Goal: Task Accomplishment & Management: Book appointment/travel/reservation

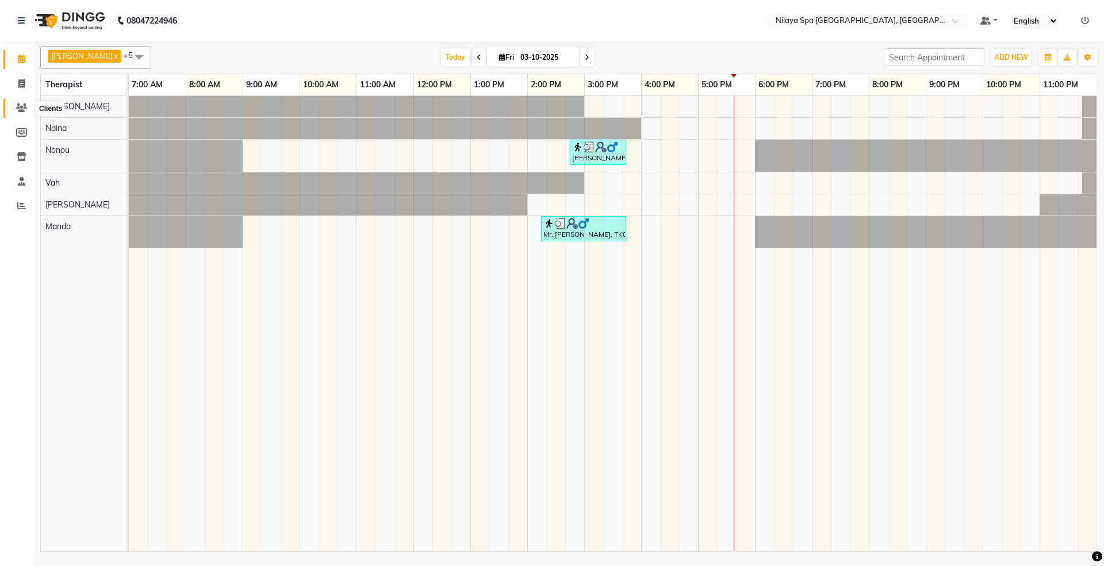
click at [28, 103] on span at bounding box center [21, 108] width 20 height 13
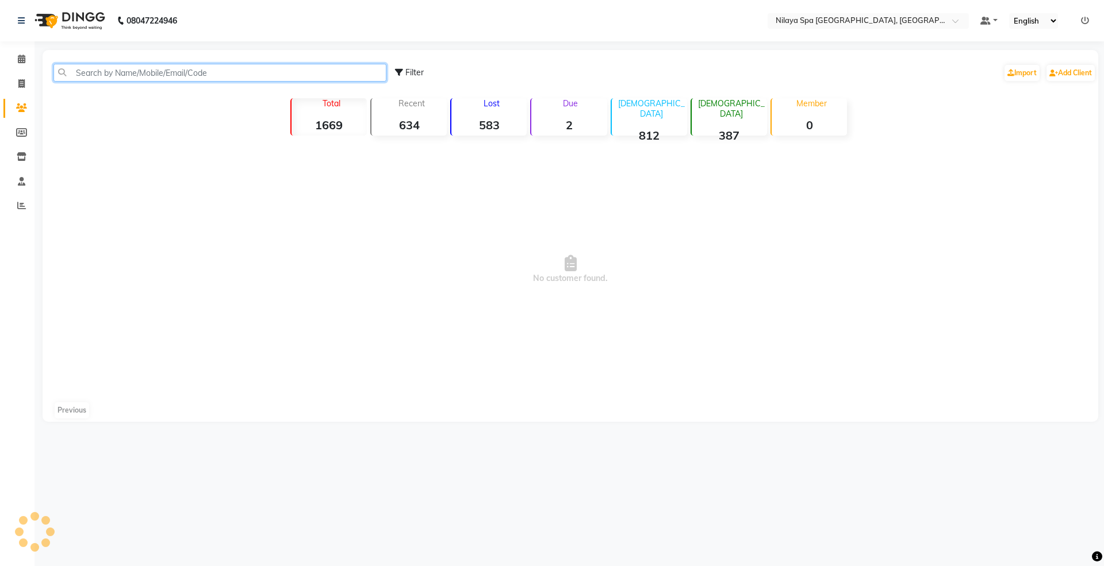
click at [159, 64] on input "text" at bounding box center [219, 73] width 333 height 18
type input "98"
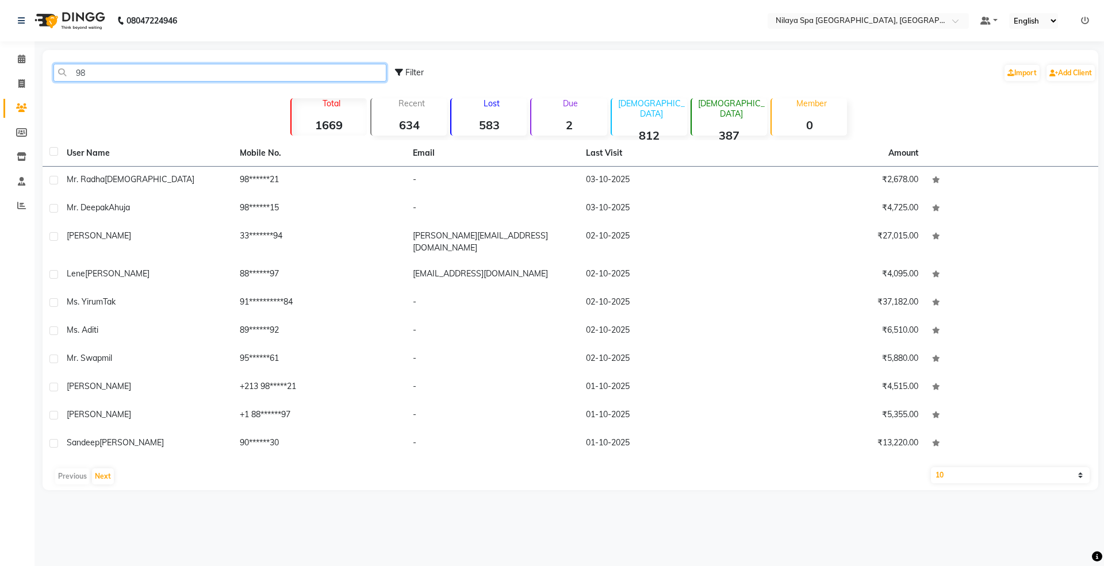
drag, startPoint x: 99, startPoint y: 74, endPoint x: 68, endPoint y: 74, distance: 31.6
click at [68, 74] on input "98" at bounding box center [219, 73] width 333 height 18
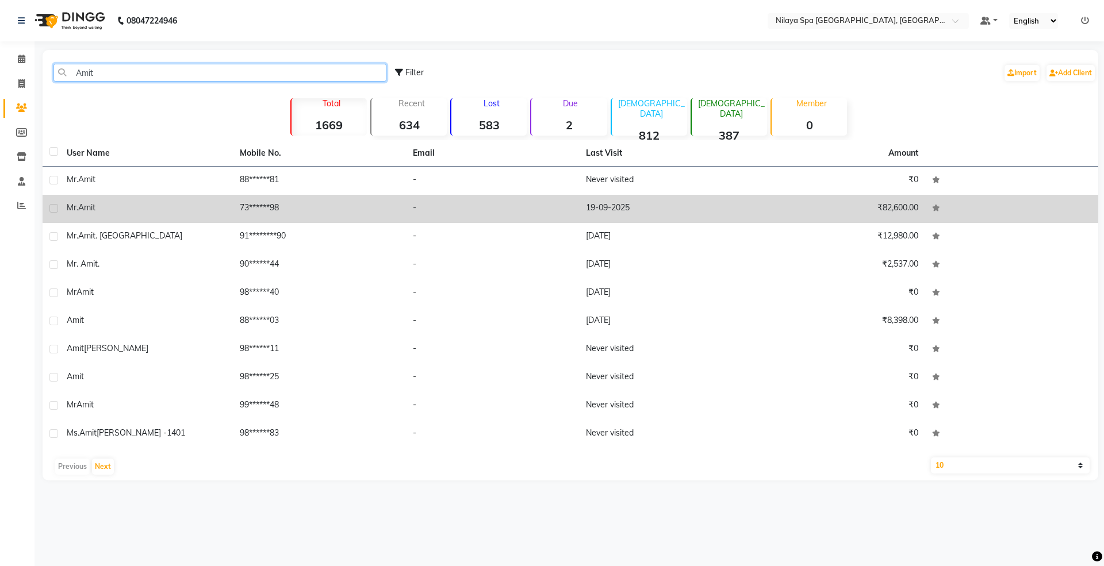
type input "Amit"
click at [250, 212] on td "73******98" at bounding box center [319, 209] width 173 height 28
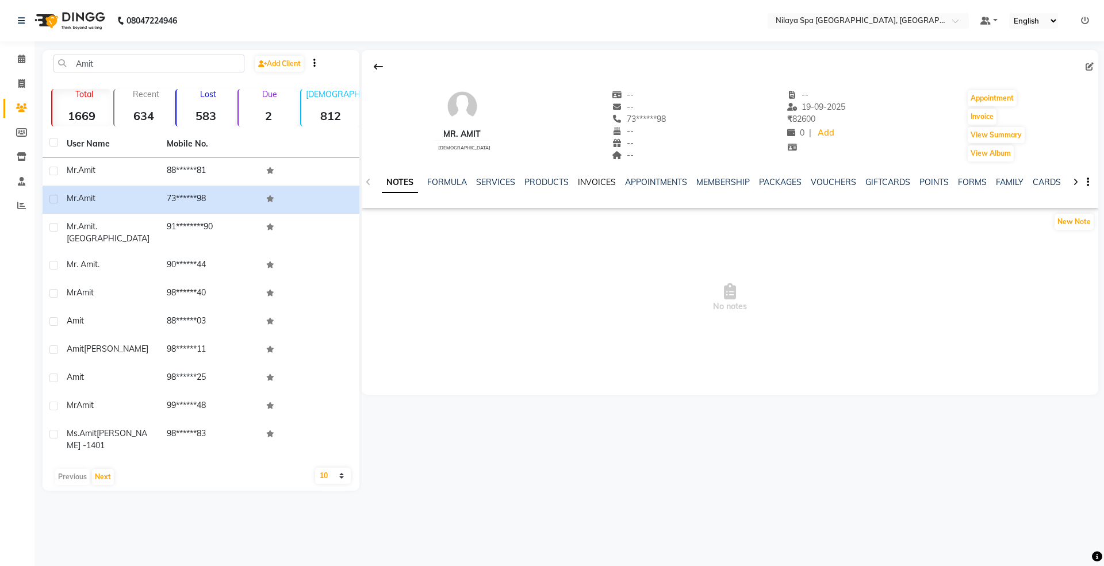
click at [595, 183] on link "INVOICES" at bounding box center [597, 182] width 38 height 10
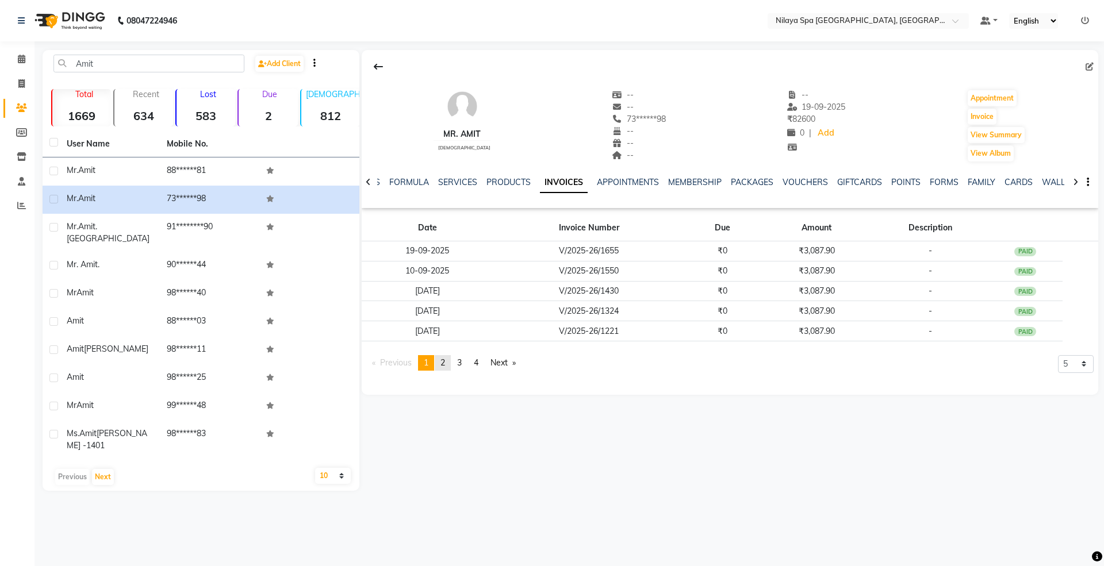
click at [445, 362] on span "2" at bounding box center [442, 363] width 5 height 10
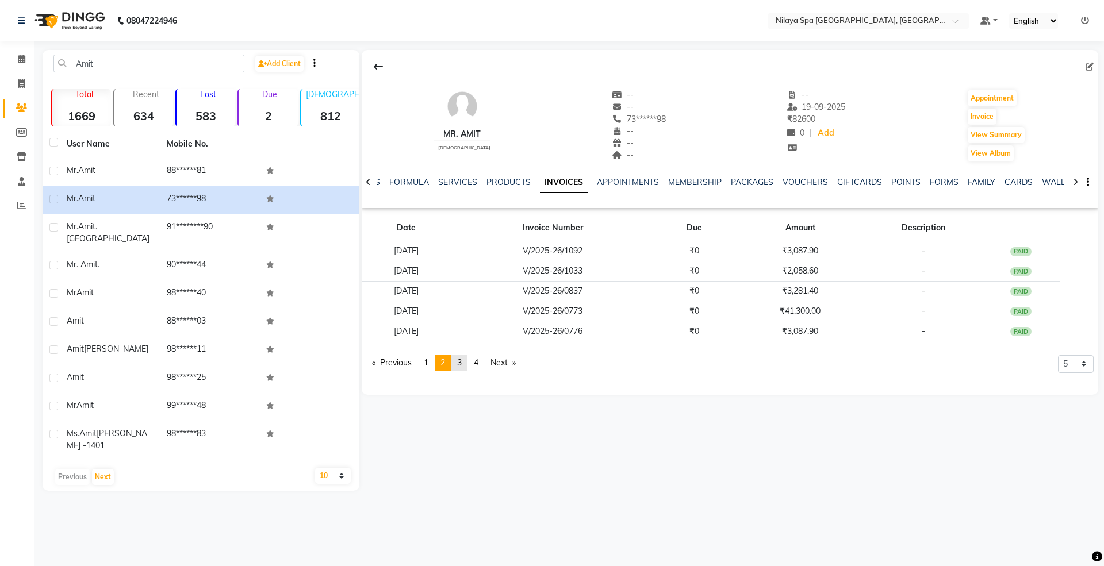
click at [467, 366] on link "page 3" at bounding box center [459, 363] width 16 height 16
click at [1000, 99] on button "Appointment" at bounding box center [992, 98] width 49 height 16
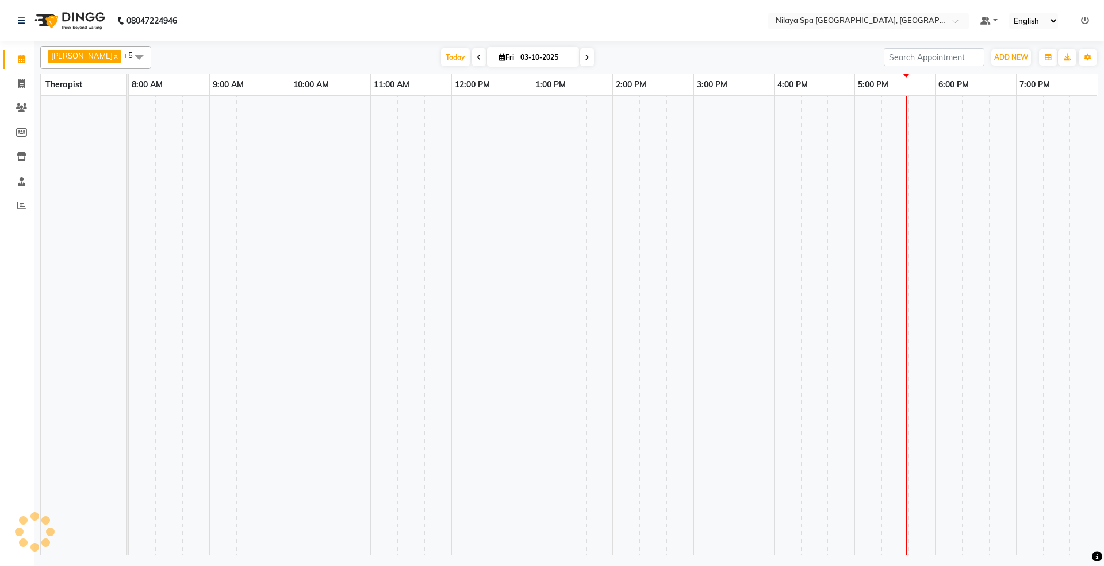
select select "tentative"
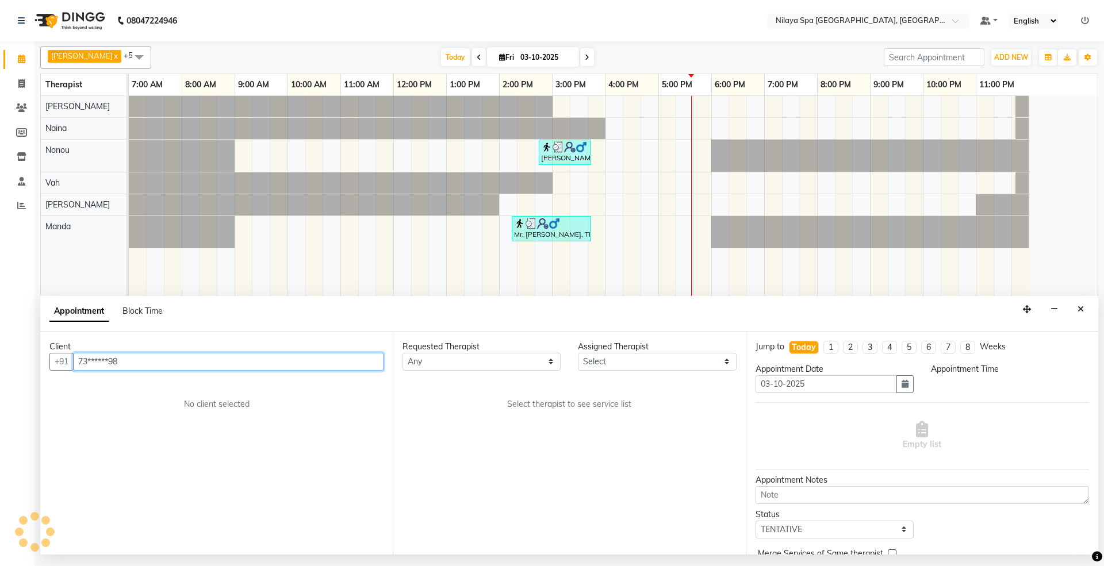
select select "480"
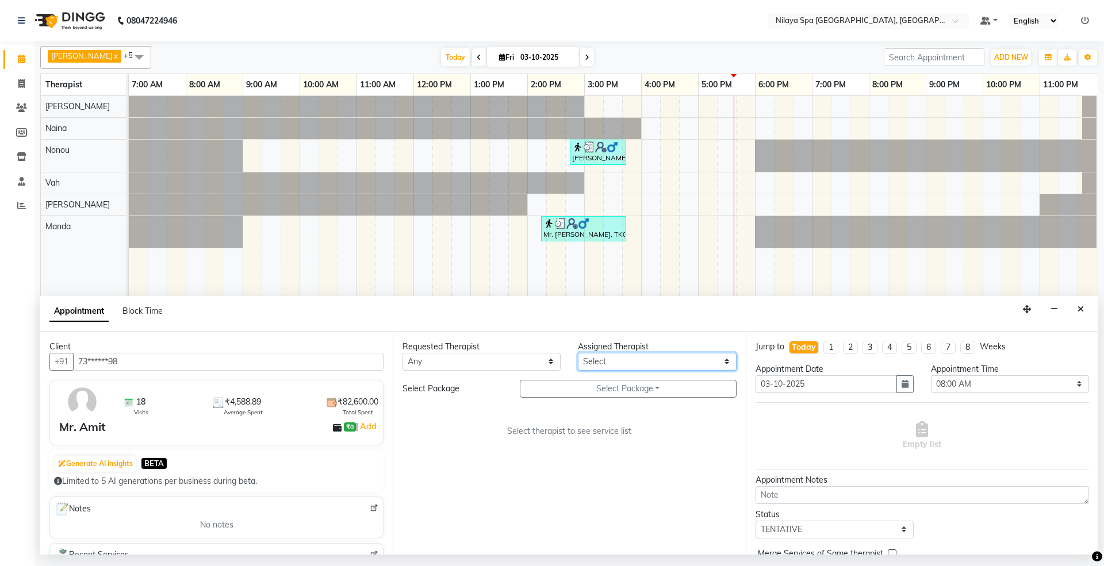
click at [642, 367] on select "Select [PERSON_NAME] [PERSON_NAME] [PERSON_NAME] [PERSON_NAME] Vah" at bounding box center [657, 362] width 158 height 18
select select "71650"
click at [578, 354] on select "Select [PERSON_NAME] [PERSON_NAME] [PERSON_NAME] [PERSON_NAME] Vah" at bounding box center [657, 362] width 158 height 18
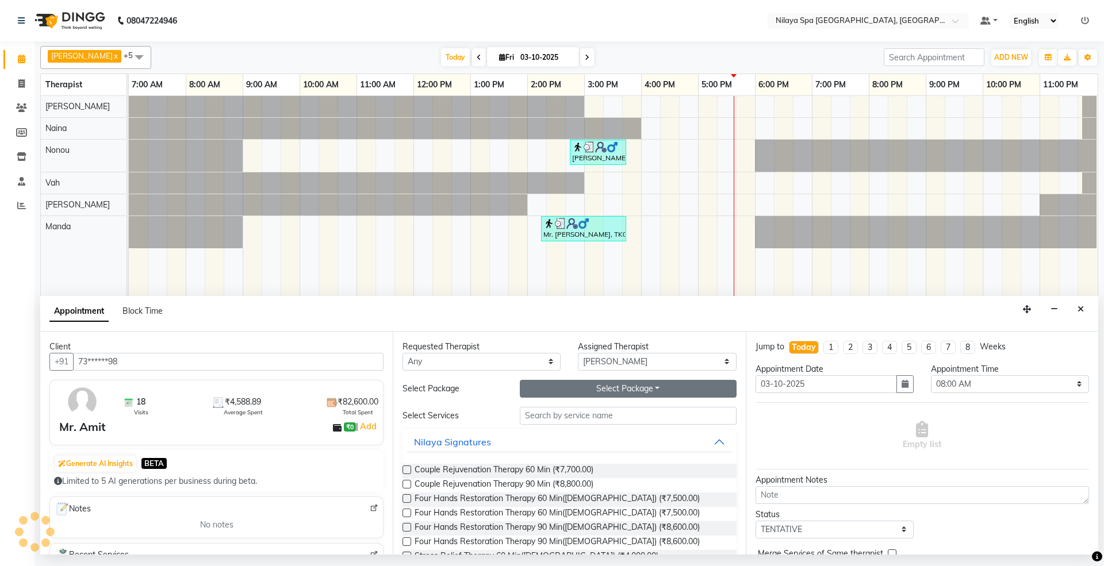
click at [585, 391] on button "Select Package Toggle Dropdown" at bounding box center [628, 389] width 217 height 18
click at [580, 428] on li "Gold With Upgrades & Complimentary" at bounding box center [611, 429] width 183 height 17
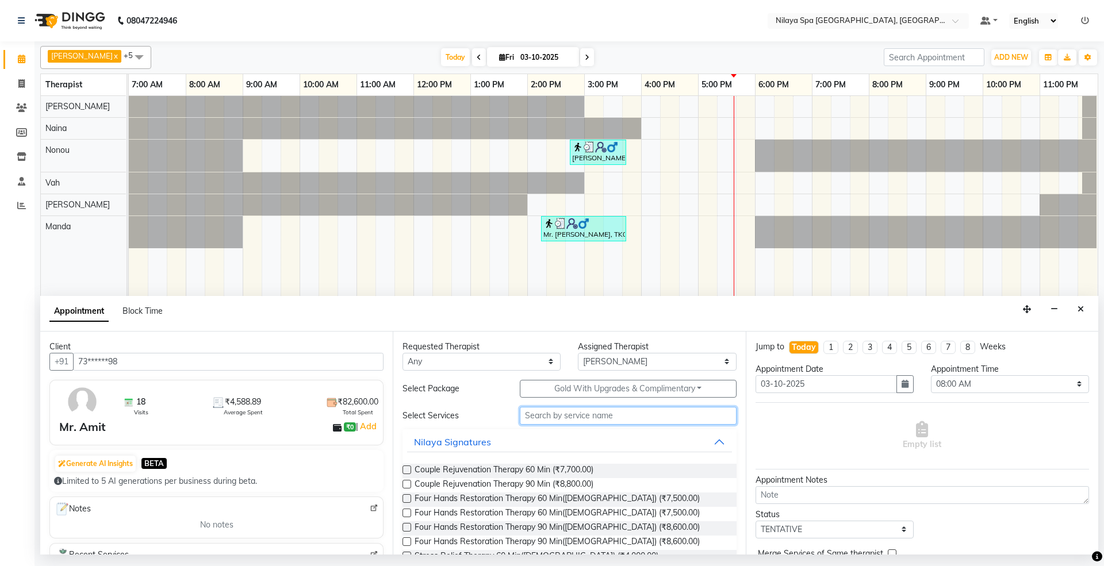
click at [560, 419] on input "text" at bounding box center [628, 416] width 217 height 18
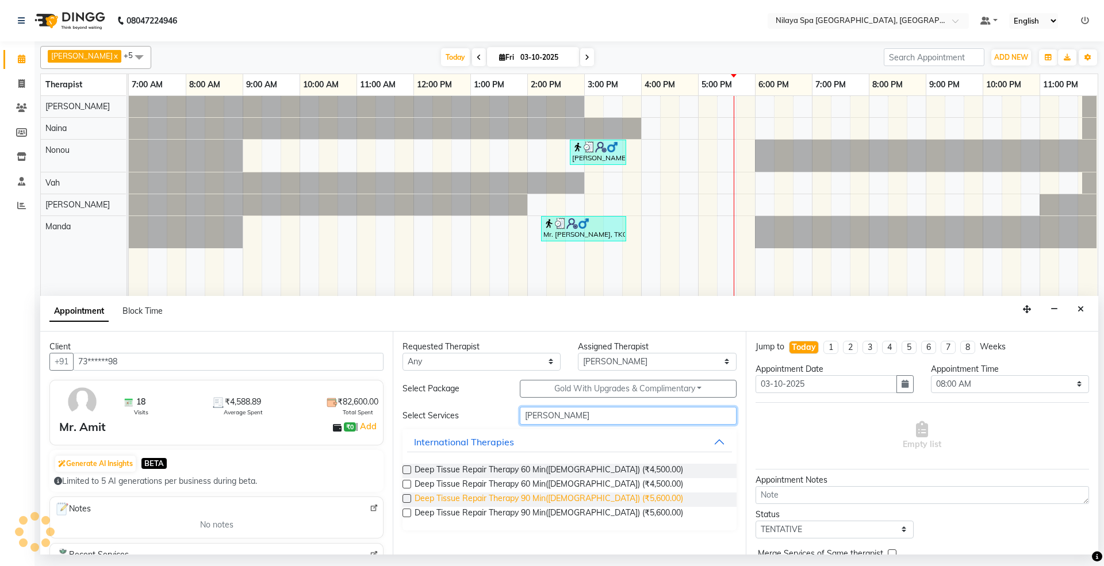
type input "[PERSON_NAME]"
click at [569, 501] on span "Deep Tissue Repair Therapy 90 Min([DEMOGRAPHIC_DATA]) (₹5,600.00)" at bounding box center [549, 500] width 269 height 14
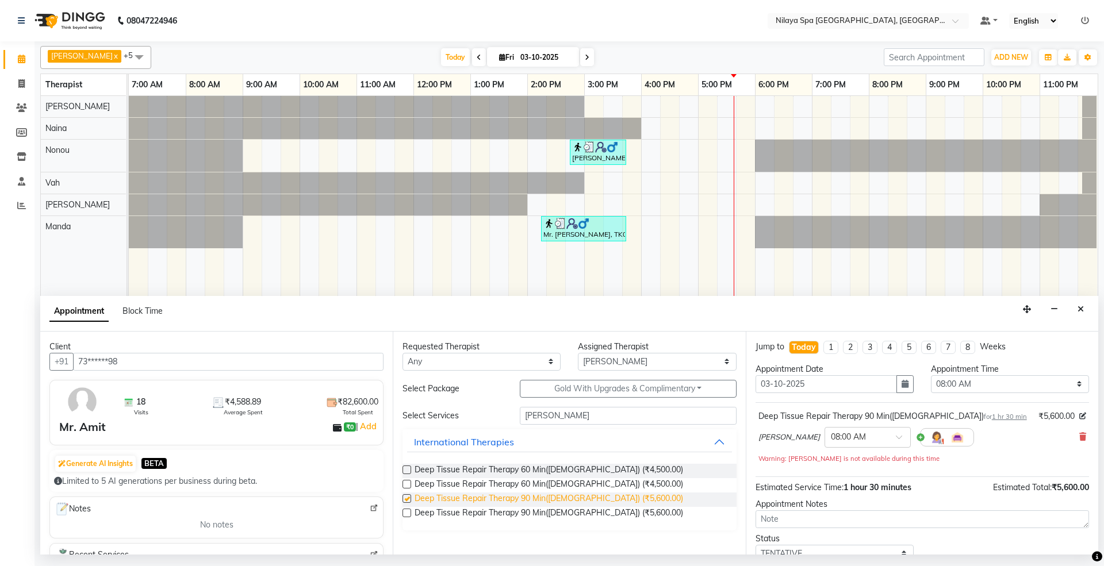
checkbox input "false"
click at [936, 387] on select "Select 08:00 AM 08:15 AM 08:30 AM 08:45 AM 09:00 AM 09:15 AM 09:30 AM 09:45 AM …" at bounding box center [1010, 384] width 158 height 18
click at [976, 388] on select "Select 08:00 AM 08:15 AM 08:30 AM 08:45 AM 09:00 AM 09:15 AM 09:30 AM 09:45 AM …" at bounding box center [1010, 384] width 158 height 18
select select "960"
click at [931, 377] on select "Select 08:00 AM 08:15 AM 08:30 AM 08:45 AM 09:00 AM 09:15 AM 09:30 AM 09:45 AM …" at bounding box center [1010, 384] width 158 height 18
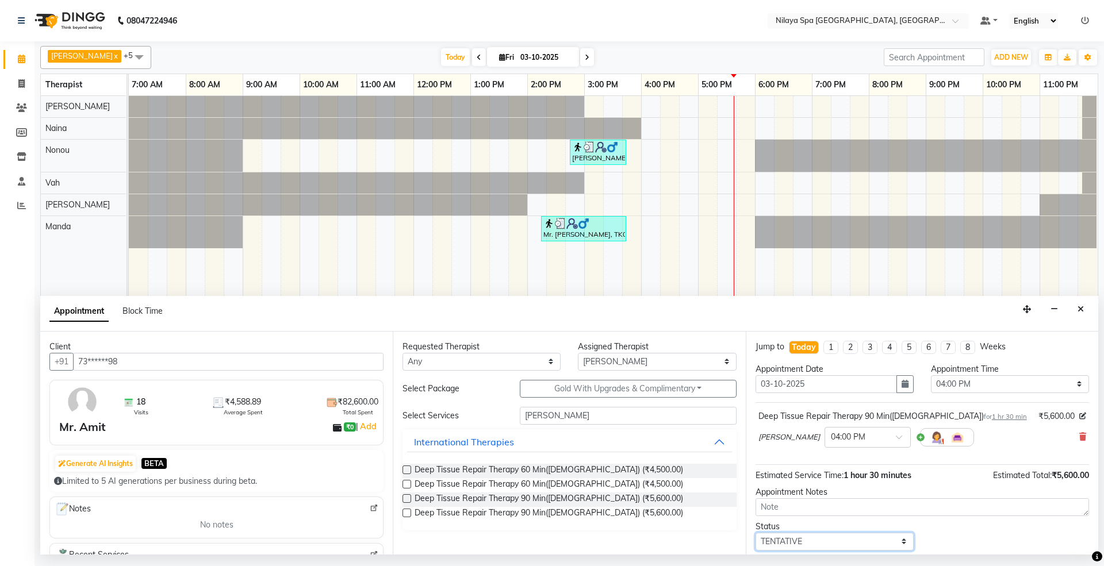
click at [790, 545] on select "Select TENTATIVE CONFIRM CHECK-IN UPCOMING" at bounding box center [834, 542] width 158 height 18
click at [755, 535] on select "Select TENTATIVE CONFIRM CHECK-IN UPCOMING" at bounding box center [834, 542] width 158 height 18
click at [776, 545] on select "Select TENTATIVE CONFIRM CHECK-IN UPCOMING" at bounding box center [834, 542] width 158 height 18
select select "confirm booking"
click at [755, 535] on select "Select TENTATIVE CONFIRM CHECK-IN UPCOMING" at bounding box center [834, 542] width 158 height 18
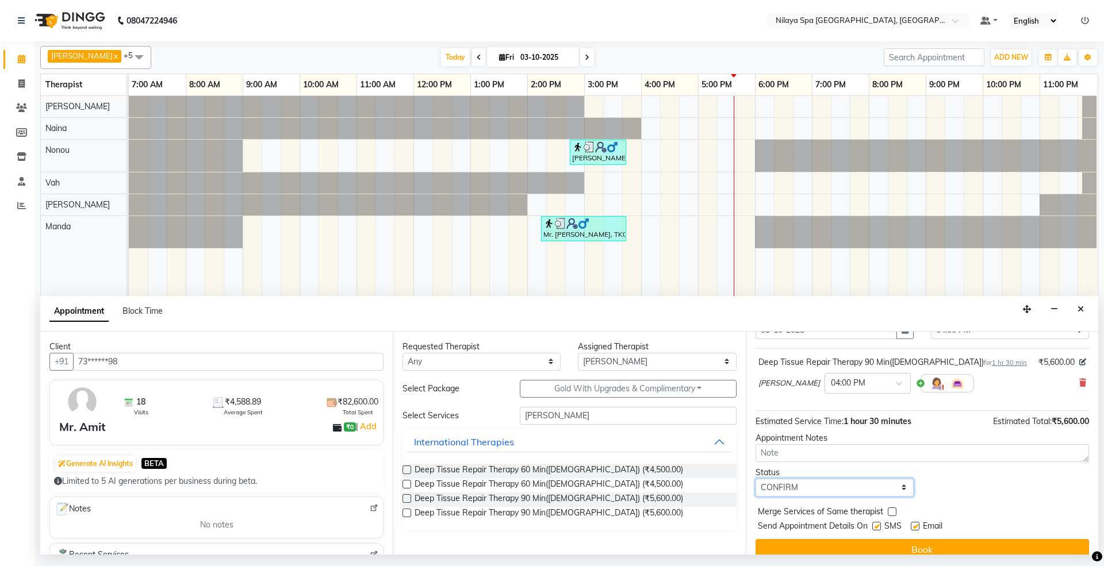
scroll to position [70, 0]
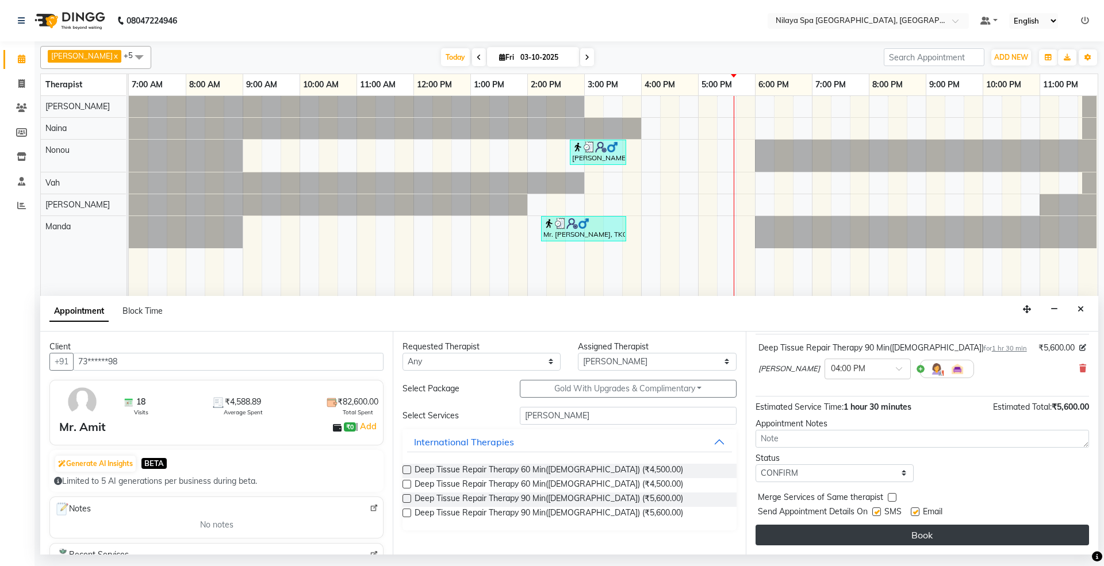
click at [861, 536] on button "Book" at bounding box center [921, 535] width 333 height 21
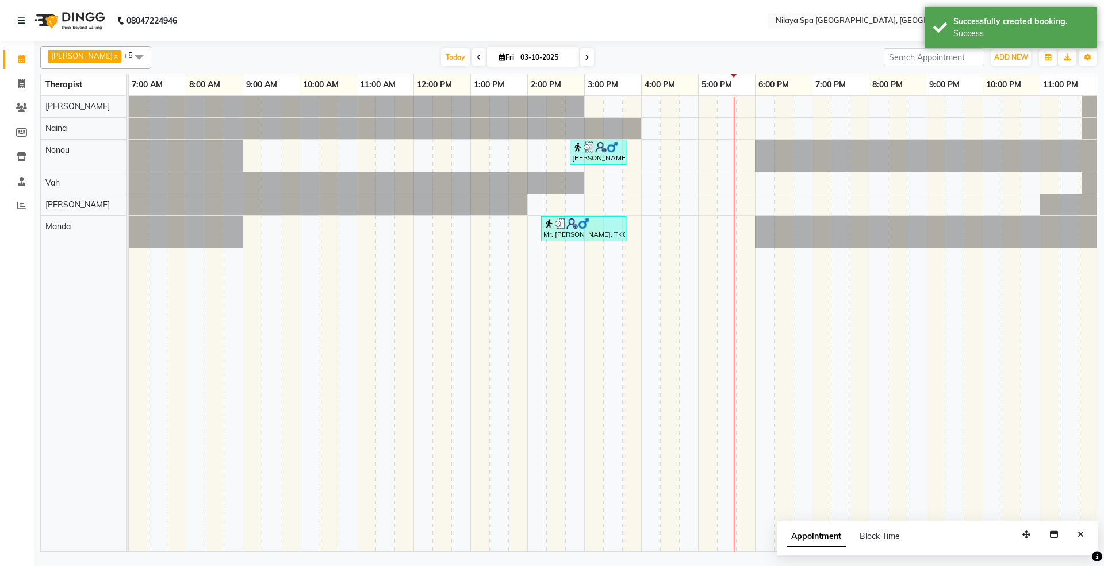
click at [98, 52] on span "Chong x Naina x Nonou x Vah x [PERSON_NAME] x +5" at bounding box center [95, 57] width 111 height 23
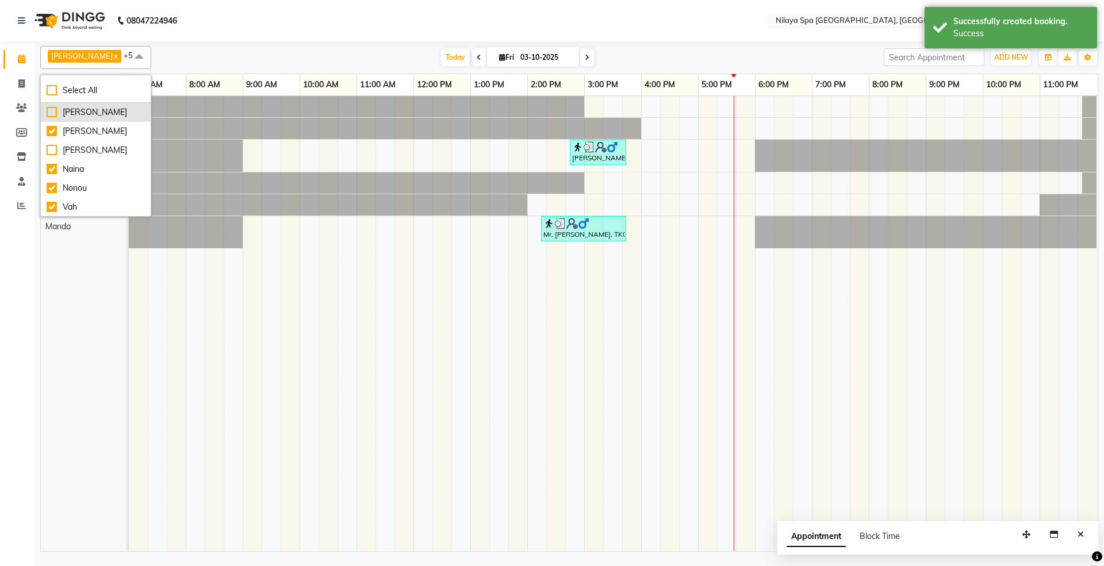
click at [75, 106] on li "[PERSON_NAME]" at bounding box center [96, 112] width 110 height 19
checkbox input "true"
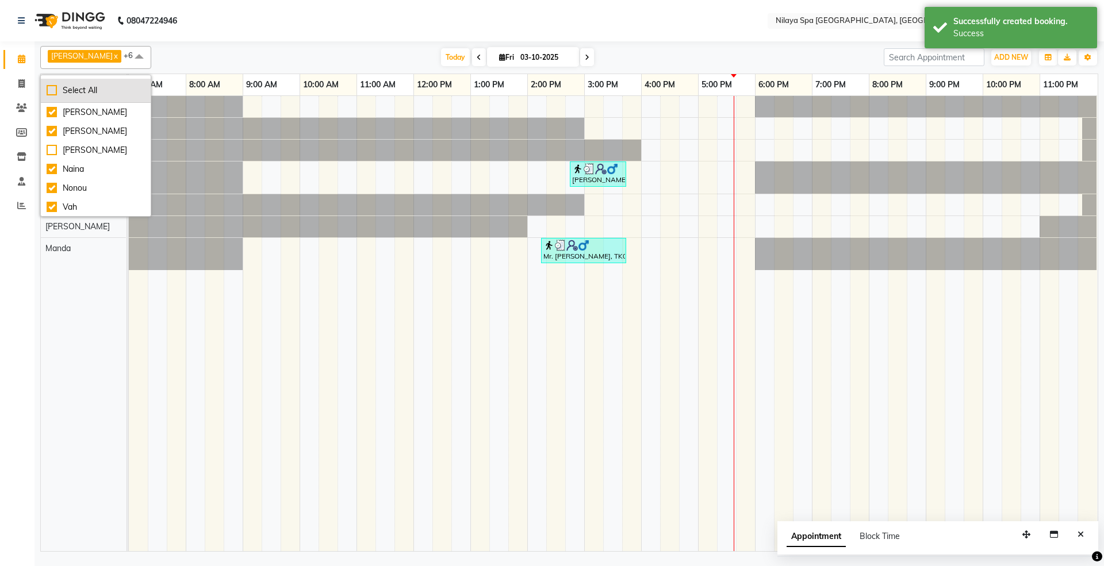
click at [77, 97] on div "Select All" at bounding box center [96, 91] width 98 height 12
checkbox input "true"
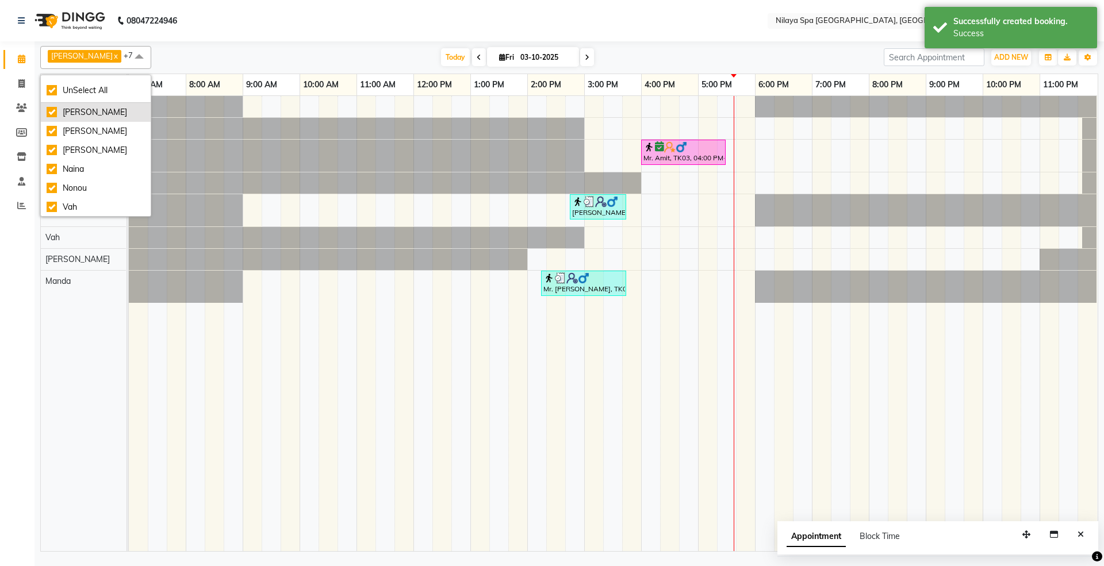
click at [76, 118] on div "[PERSON_NAME]" at bounding box center [96, 112] width 98 height 12
checkbox input "false"
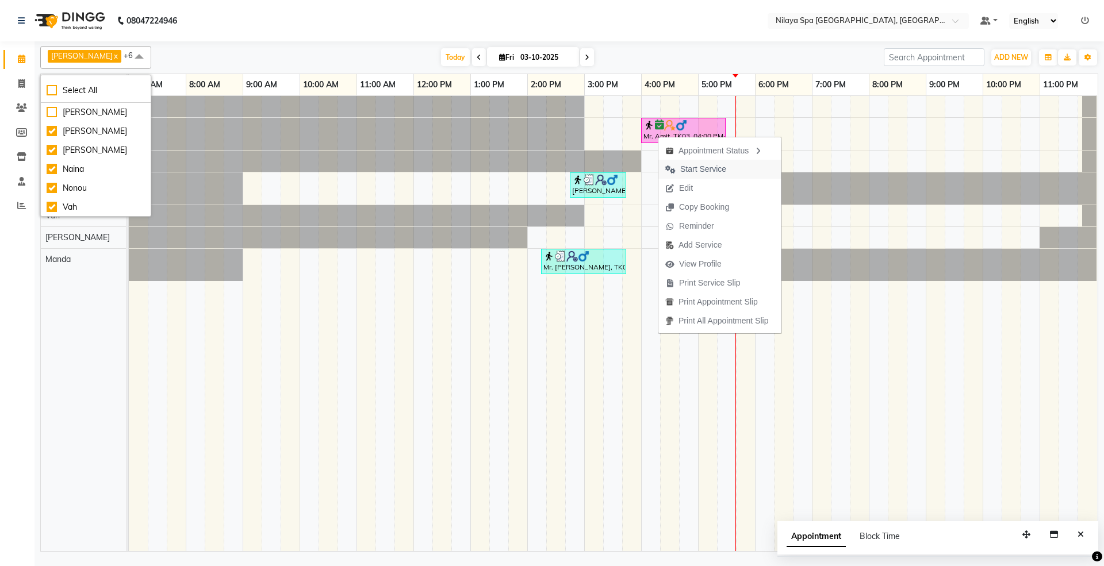
click at [697, 171] on span "Start Service" at bounding box center [703, 169] width 46 height 12
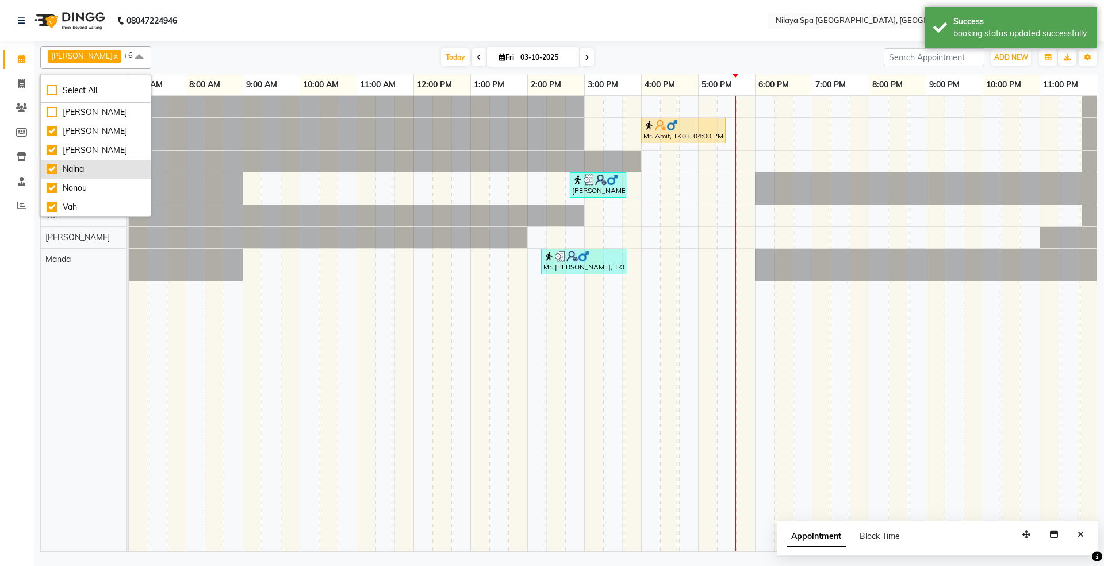
click at [86, 168] on div "Naina" at bounding box center [96, 169] width 98 height 12
checkbox input "false"
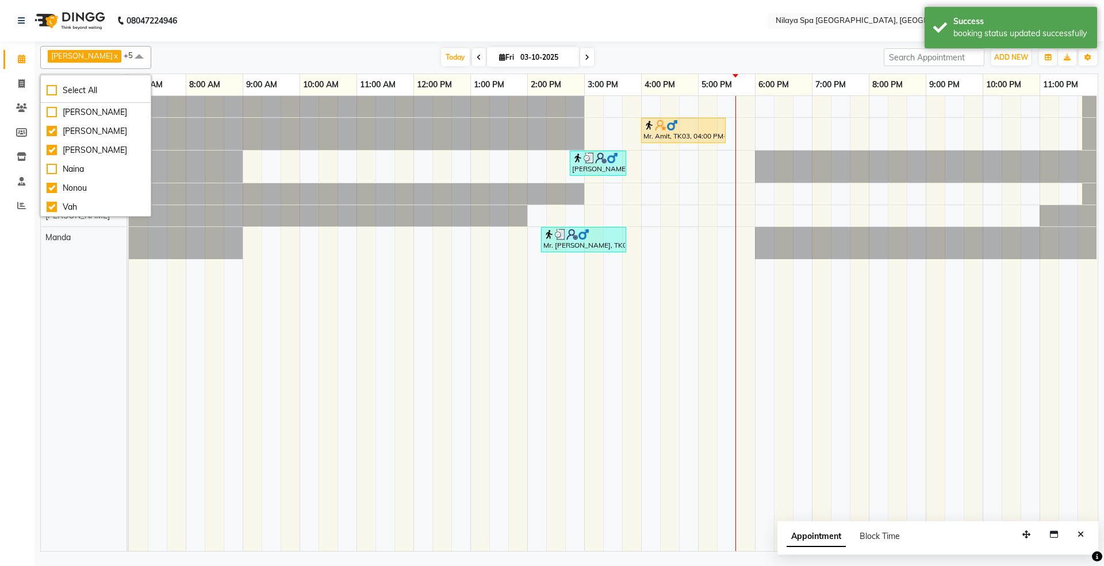
click at [676, 366] on td at bounding box center [669, 323] width 19 height 455
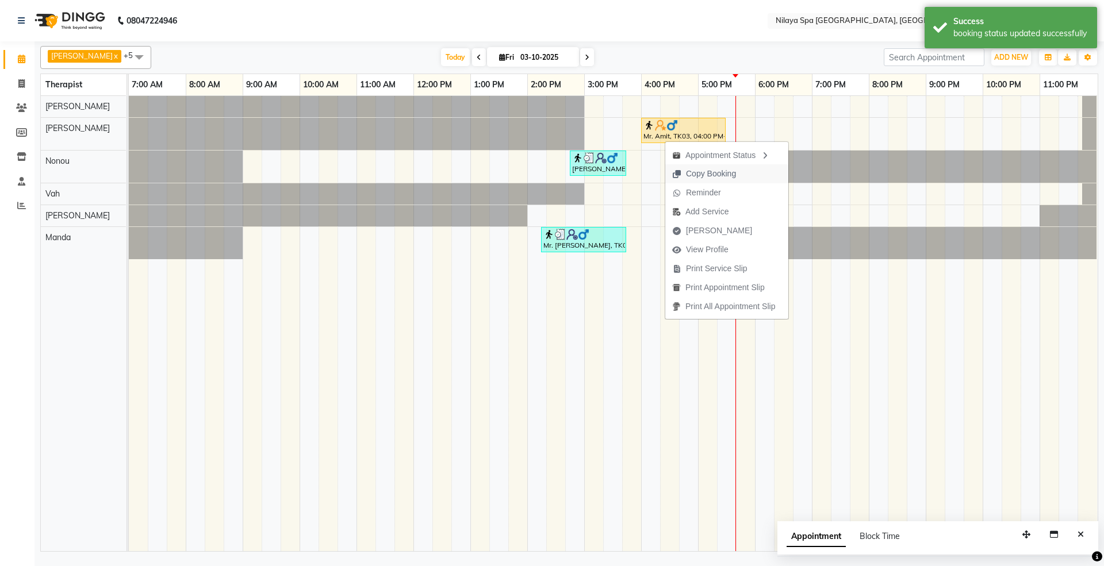
click at [704, 174] on span "Copy Booking" at bounding box center [711, 174] width 50 height 12
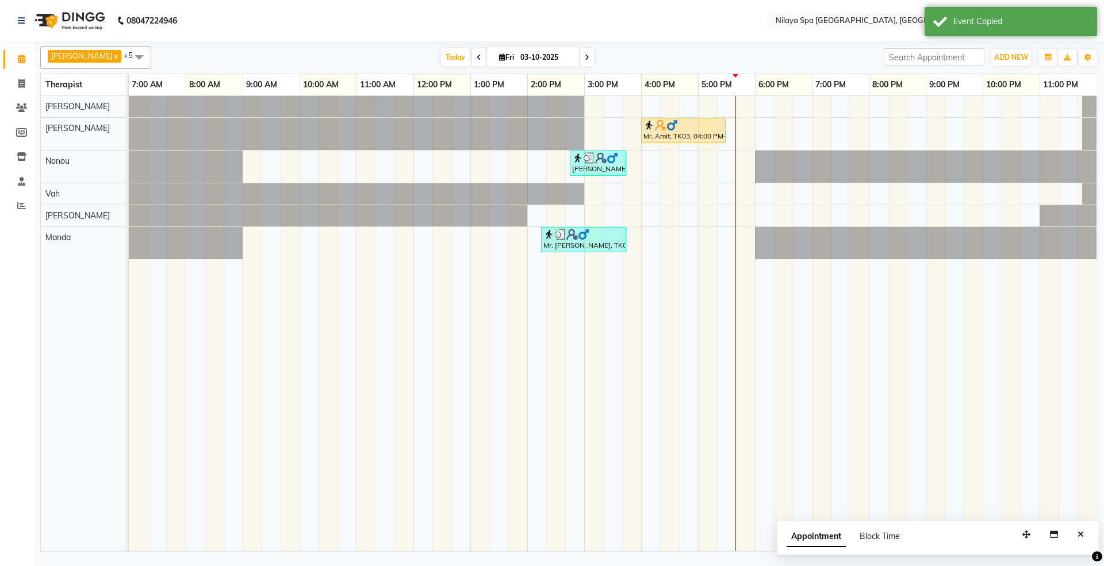
drag, startPoint x: 674, startPoint y: 230, endPoint x: 475, endPoint y: 348, distance: 231.5
click at [473, 356] on td at bounding box center [479, 323] width 19 height 455
click at [665, 181] on div "Mr. Amit, TK03, 04:00 PM-05:30 PM, Deep Tissue Repair Therapy 90 Min([DEMOGRAPH…" at bounding box center [613, 323] width 969 height 455
select select "71647"
select select "975"
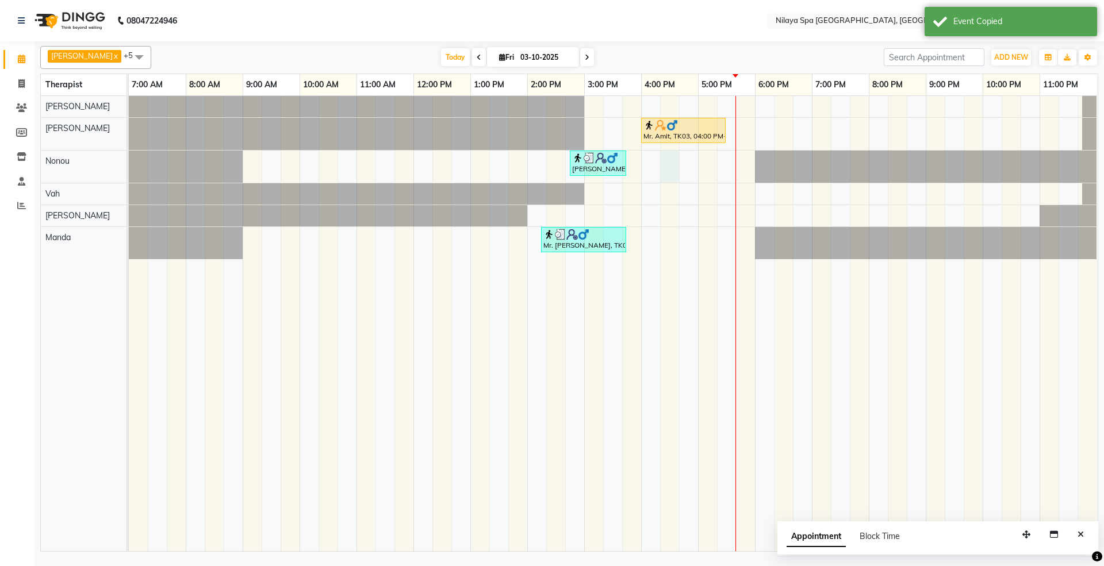
select select "tentative"
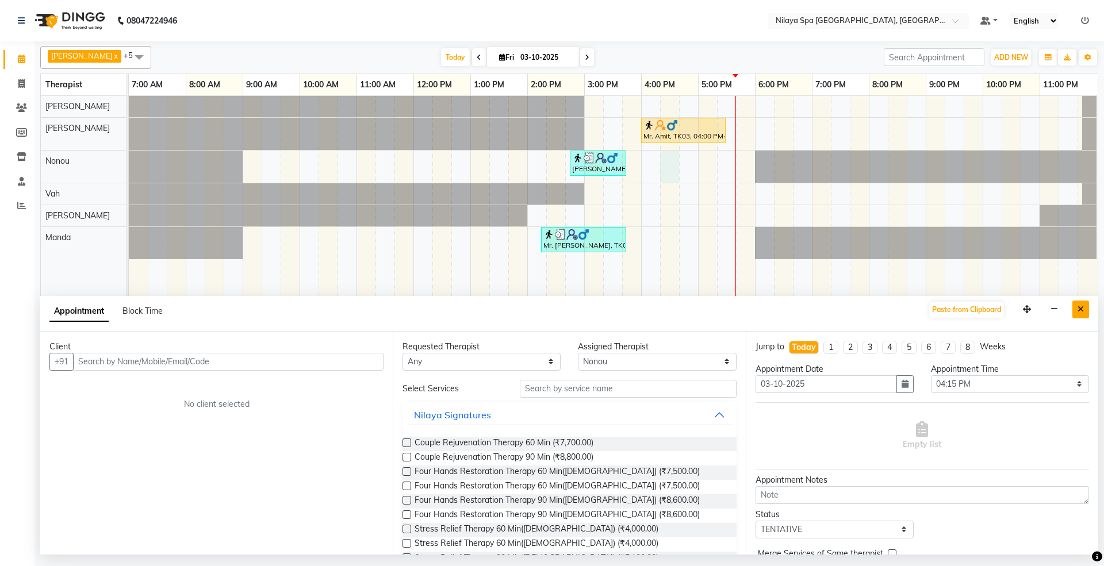
click at [1080, 313] on icon "Close" at bounding box center [1080, 309] width 6 height 8
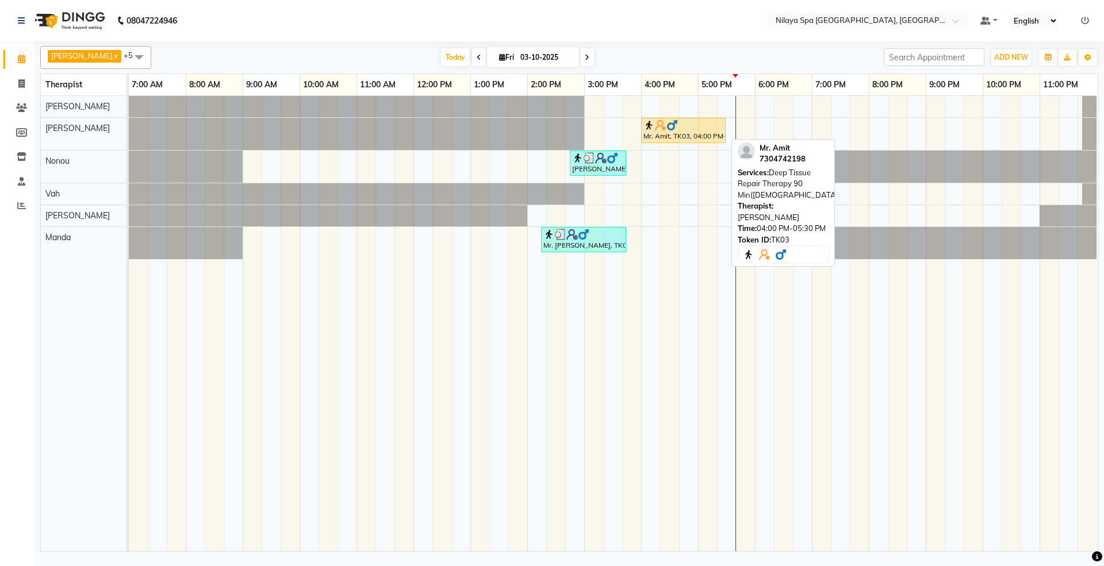
click at [683, 132] on div "Mr. Amit, TK03, 04:00 PM-05:30 PM, Deep Tissue Repair Therapy 90 Min([DEMOGRAPH…" at bounding box center [683, 131] width 82 height 22
select select "1"
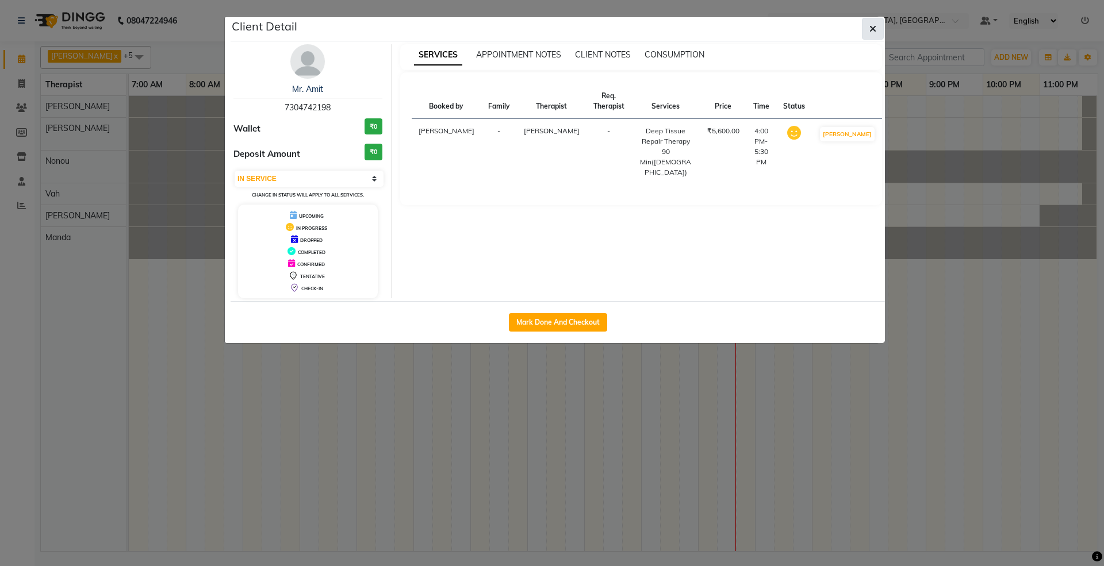
click at [875, 33] on icon "button" at bounding box center [872, 28] width 7 height 9
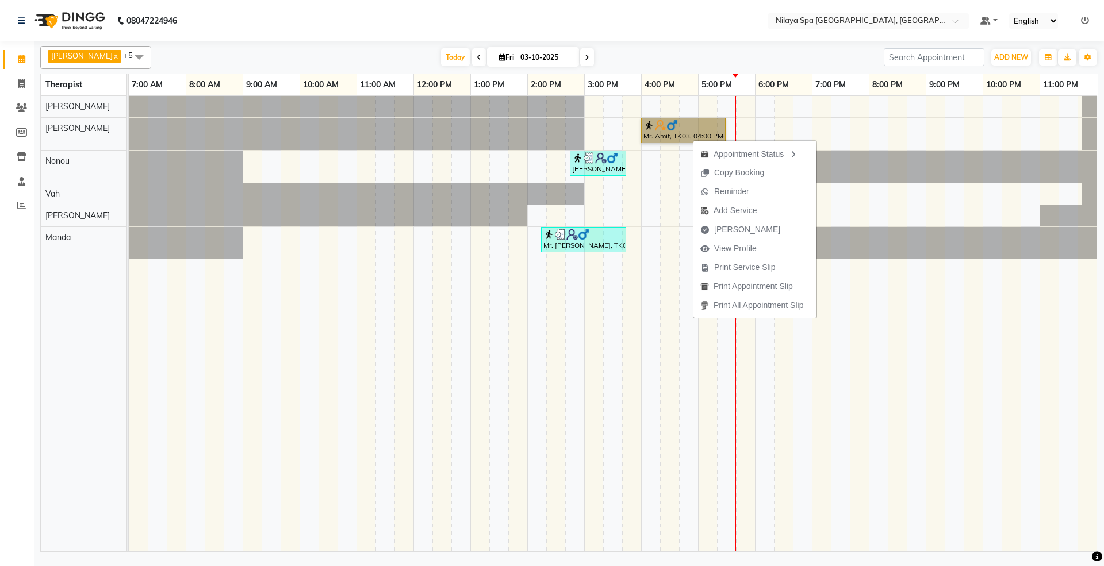
drag, startPoint x: 575, startPoint y: 307, endPoint x: 574, endPoint y: 300, distance: 7.6
click at [574, 300] on td at bounding box center [574, 323] width 19 height 455
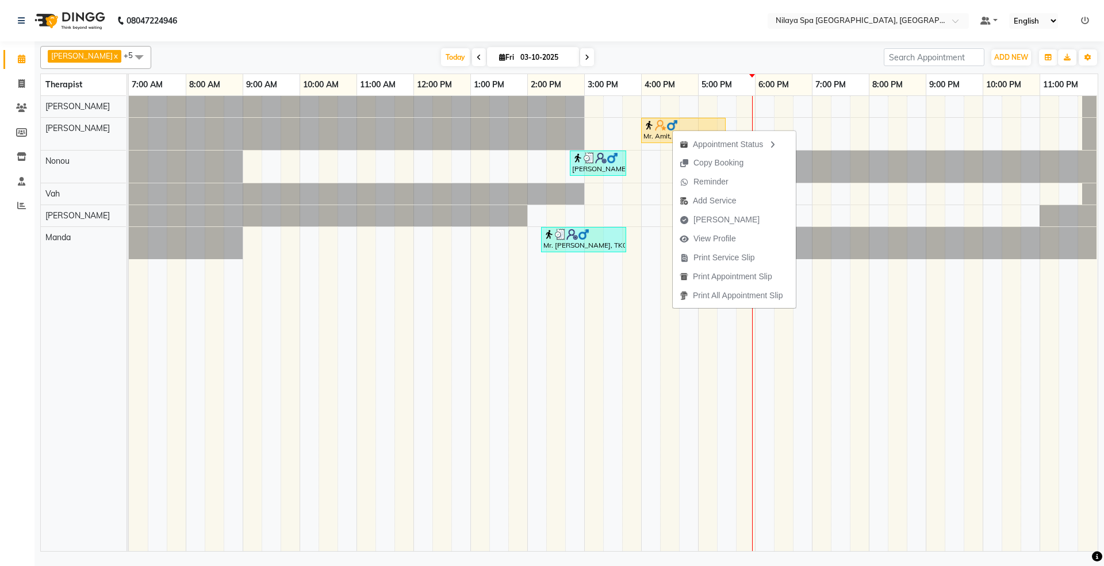
click at [708, 219] on span "[PERSON_NAME]" at bounding box center [726, 220] width 66 height 12
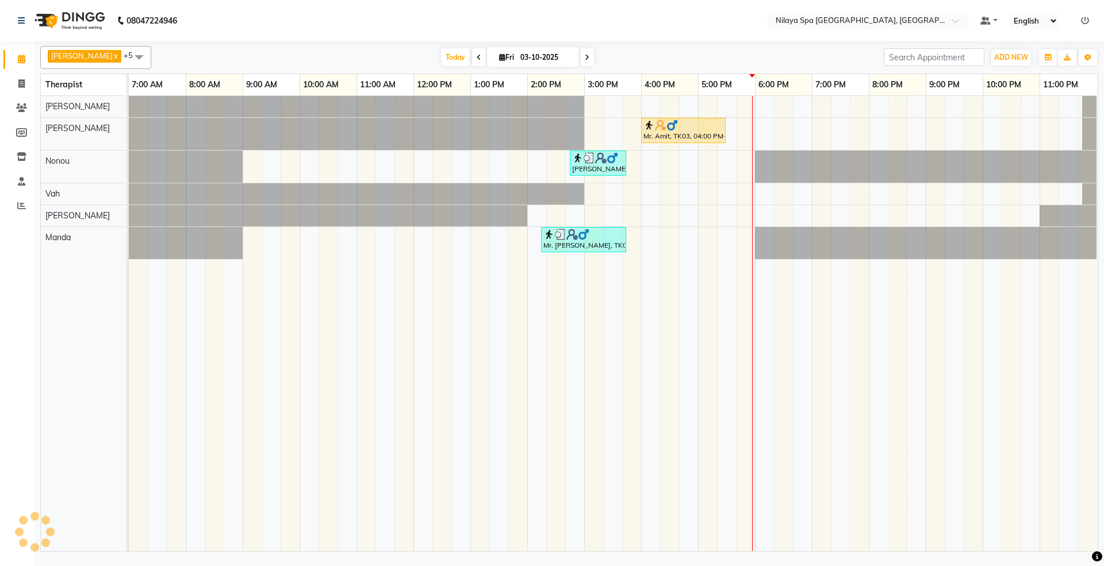
select select "7950"
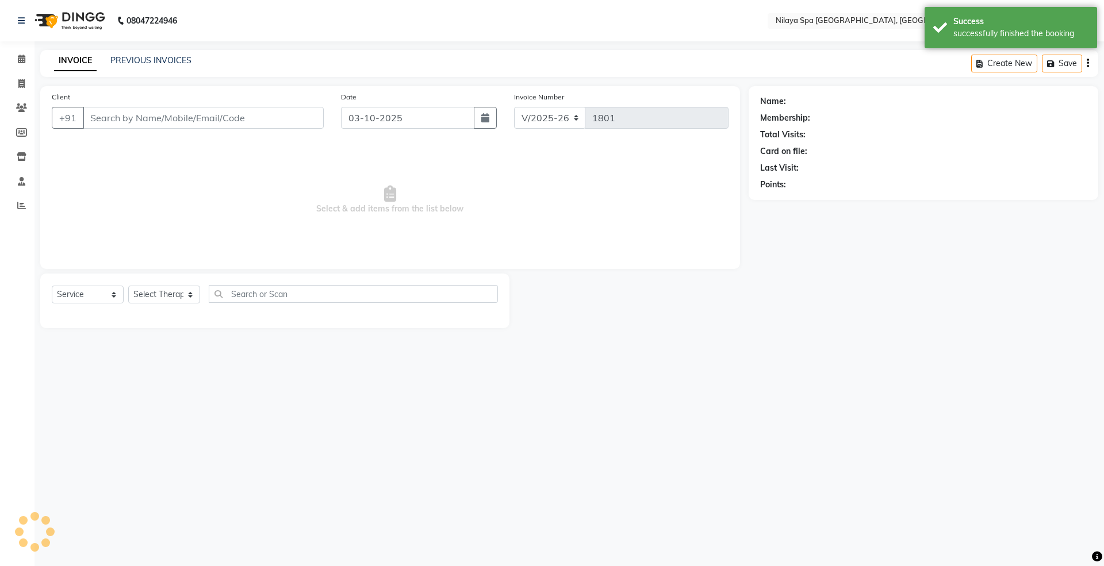
select select "package"
type input "73******98"
select select "71650"
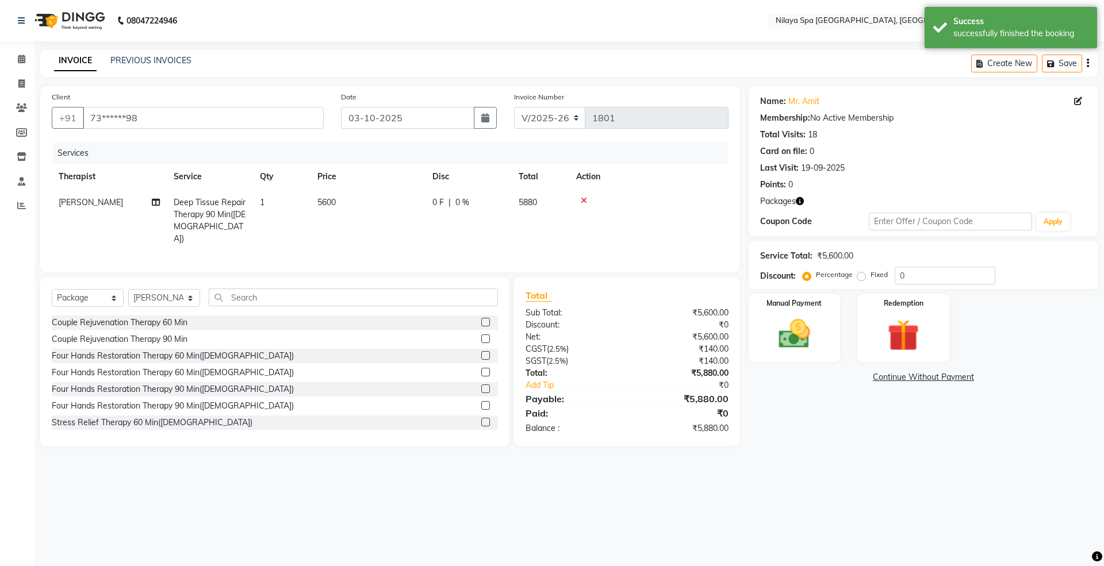
click at [581, 204] on icon at bounding box center [584, 201] width 6 height 8
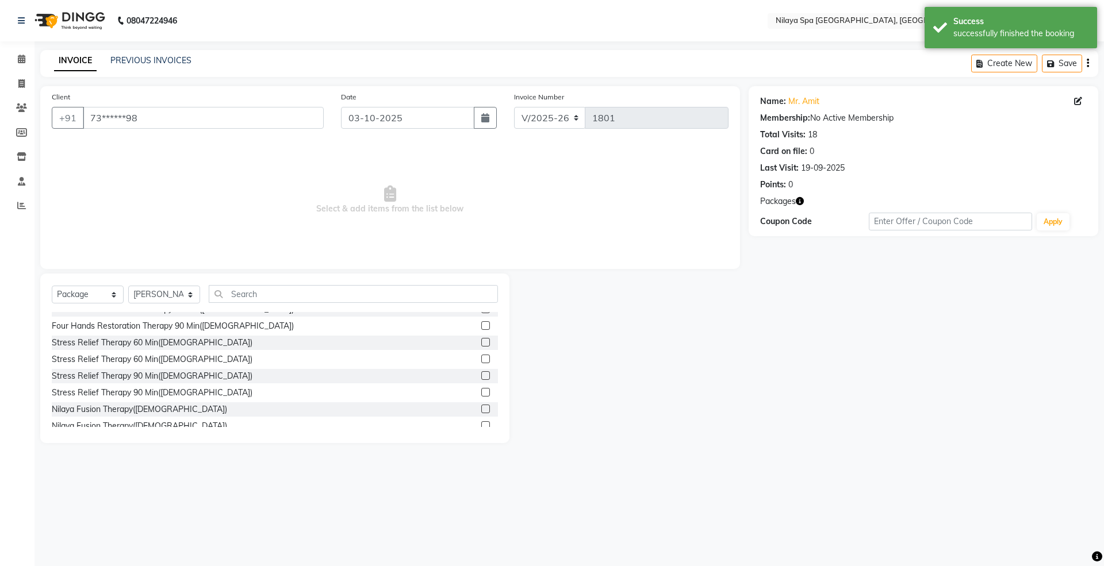
scroll to position [153, 0]
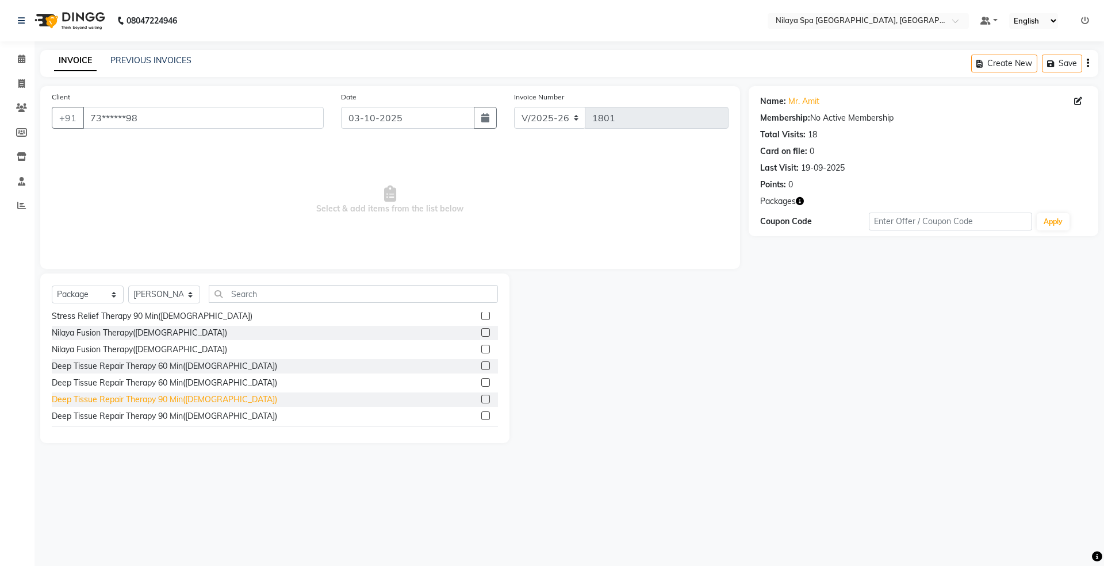
click at [148, 402] on div "Deep Tissue Repair Therapy 90 Min([DEMOGRAPHIC_DATA])" at bounding box center [164, 400] width 225 height 12
click at [162, 402] on div "Deep Tissue Repair Therapy 90 Min([DEMOGRAPHIC_DATA])" at bounding box center [164, 400] width 225 height 12
click at [146, 398] on div "Deep Tissue Repair Therapy 90 Min([DEMOGRAPHIC_DATA])" at bounding box center [164, 400] width 225 height 12
checkbox input "false"
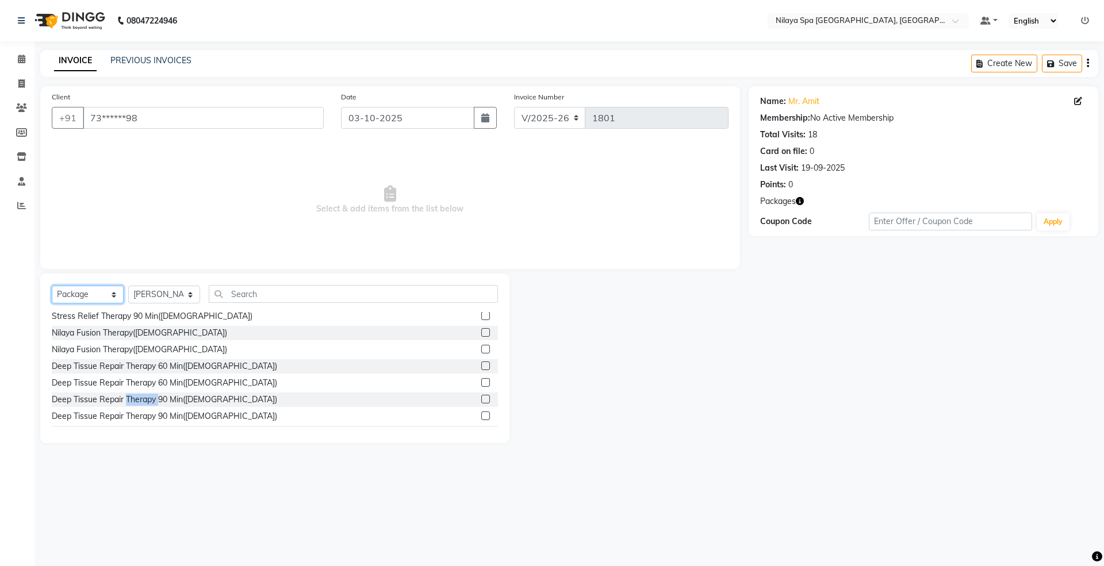
click at [98, 291] on select "Select Service Product Membership Package Voucher Prepaid Gift Card" at bounding box center [88, 295] width 72 height 18
select select "service"
click at [52, 286] on select "Select Service Product Membership Package Voucher Prepaid Gift Card" at bounding box center [88, 295] width 72 height 18
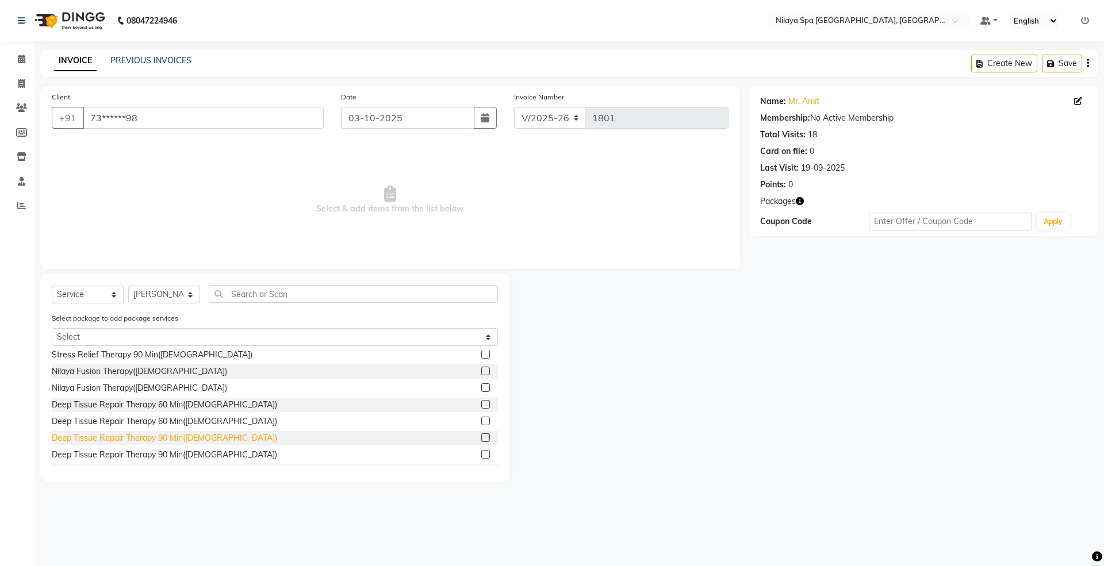
click at [137, 436] on div "Deep Tissue Repair Therapy 90 Min([DEMOGRAPHIC_DATA])" at bounding box center [164, 438] width 225 height 12
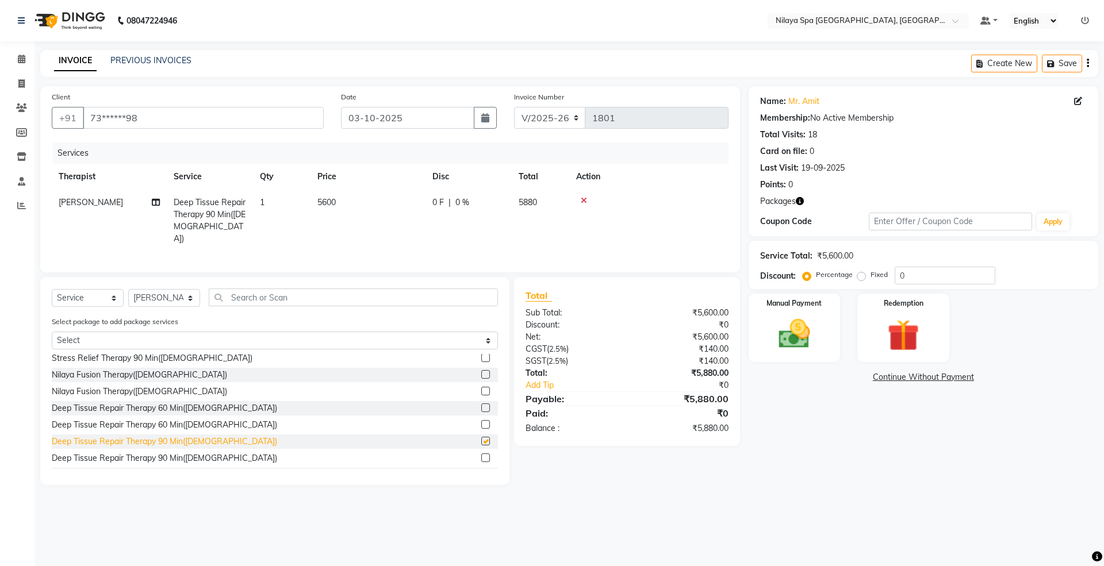
checkbox input "false"
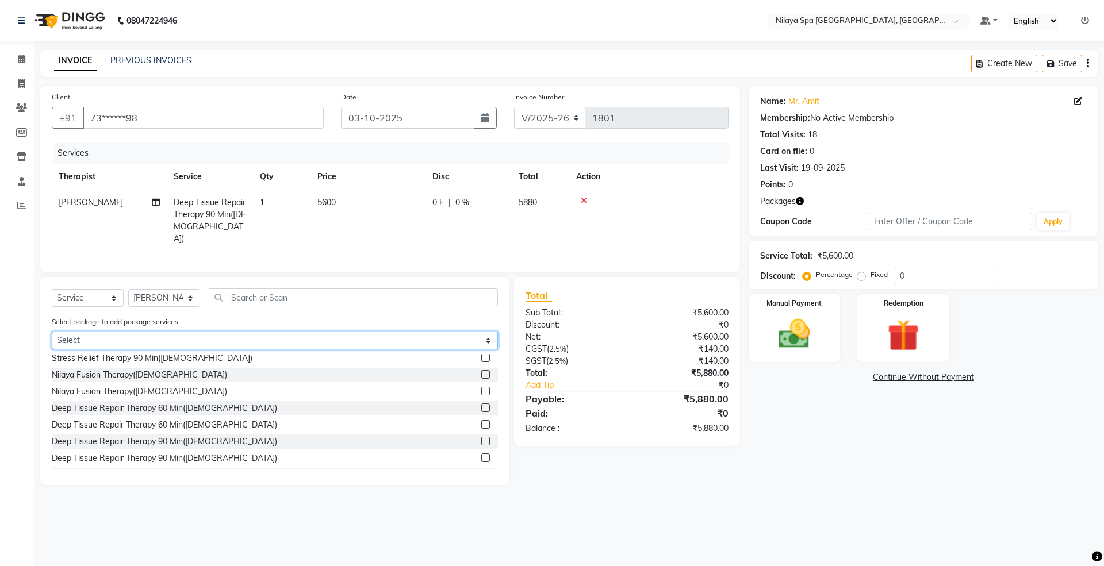
click at [95, 343] on select "Select Gold Complimentary Gold With Upgrades & Complimentary" at bounding box center [275, 341] width 446 height 18
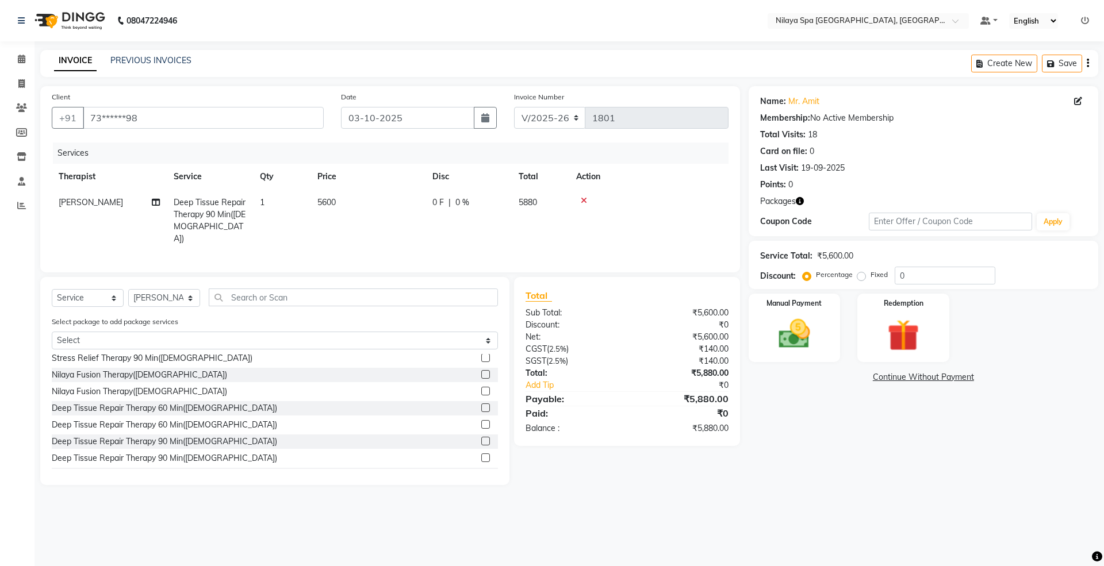
click at [585, 198] on icon at bounding box center [584, 201] width 6 height 8
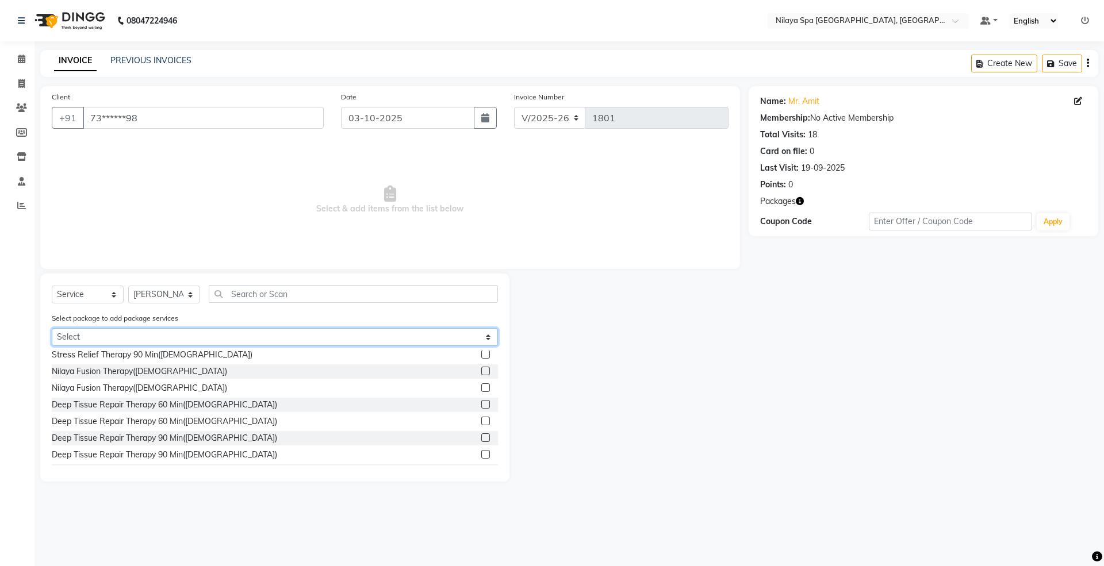
click at [86, 335] on select "Select Gold Complimentary Gold With Upgrades & Complimentary" at bounding box center [275, 337] width 446 height 18
select select "2: Object"
click at [52, 328] on select "Select Gold Complimentary Gold With Upgrades & Complimentary" at bounding box center [275, 337] width 446 height 18
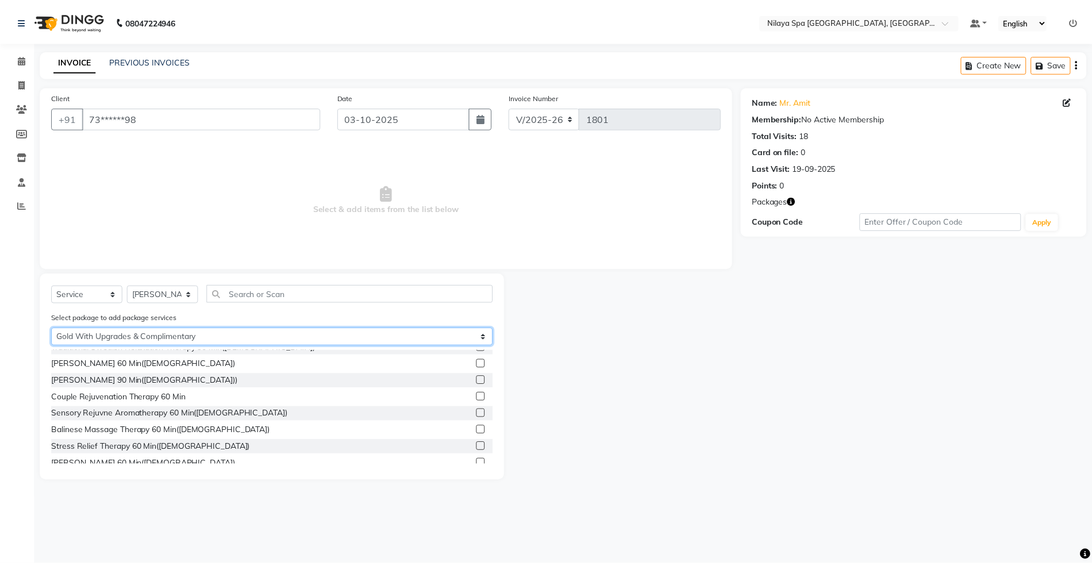
scroll to position [0, 0]
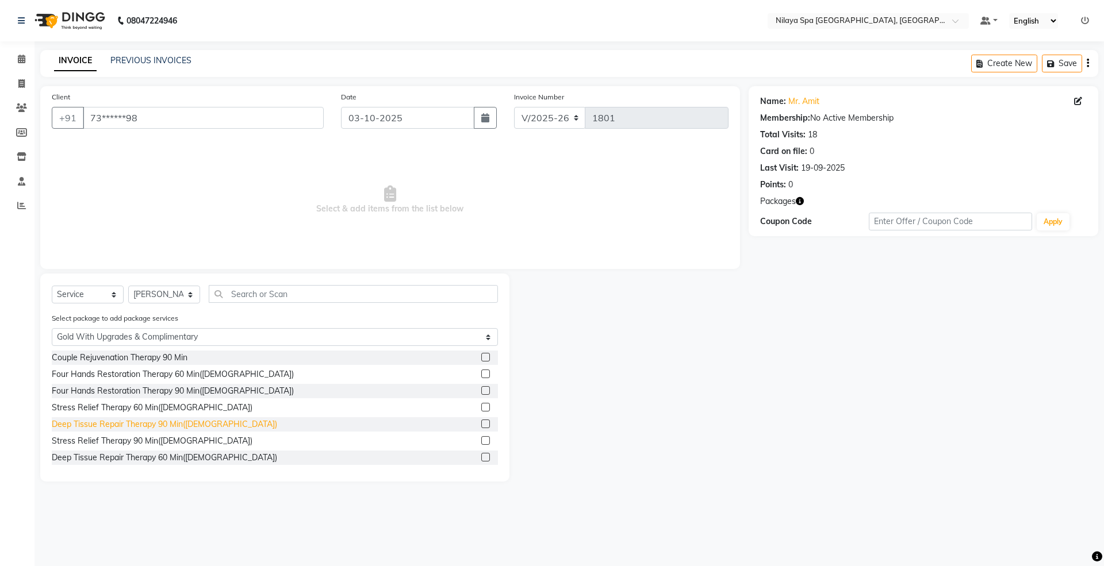
click at [145, 425] on div "Deep Tissue Repair Therapy 90 Min([DEMOGRAPHIC_DATA])" at bounding box center [164, 425] width 225 height 12
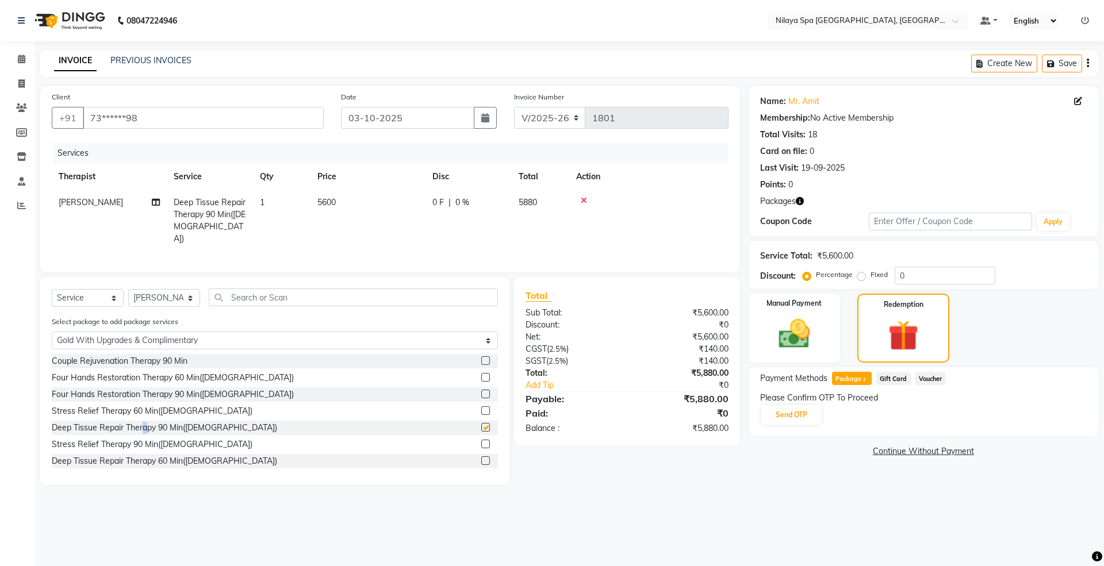
checkbox input "false"
click at [797, 415] on button "Send OTP" at bounding box center [791, 415] width 60 height 20
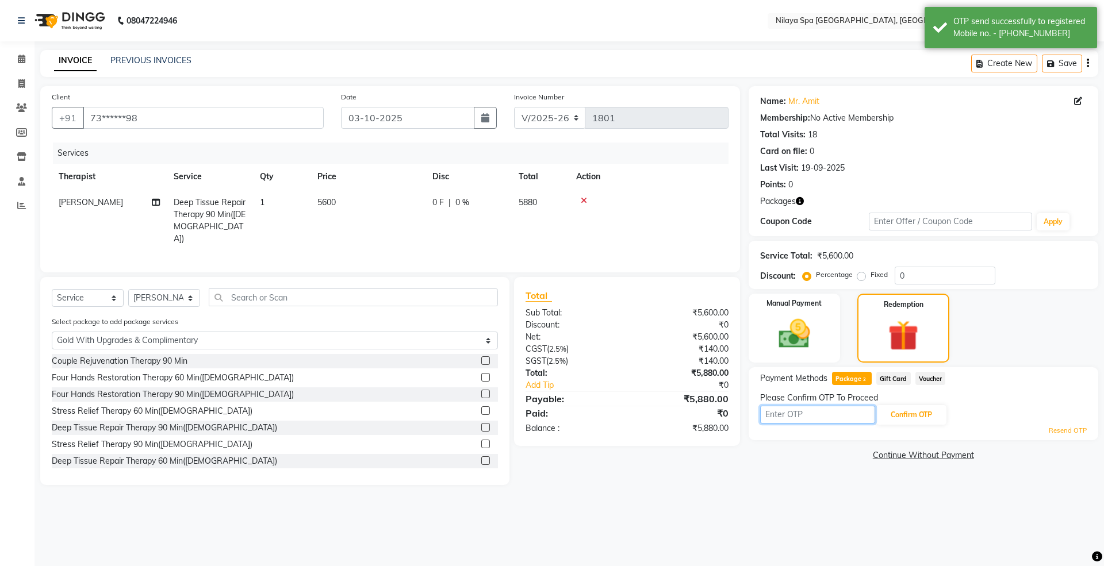
click at [780, 412] on input "text" at bounding box center [817, 415] width 115 height 18
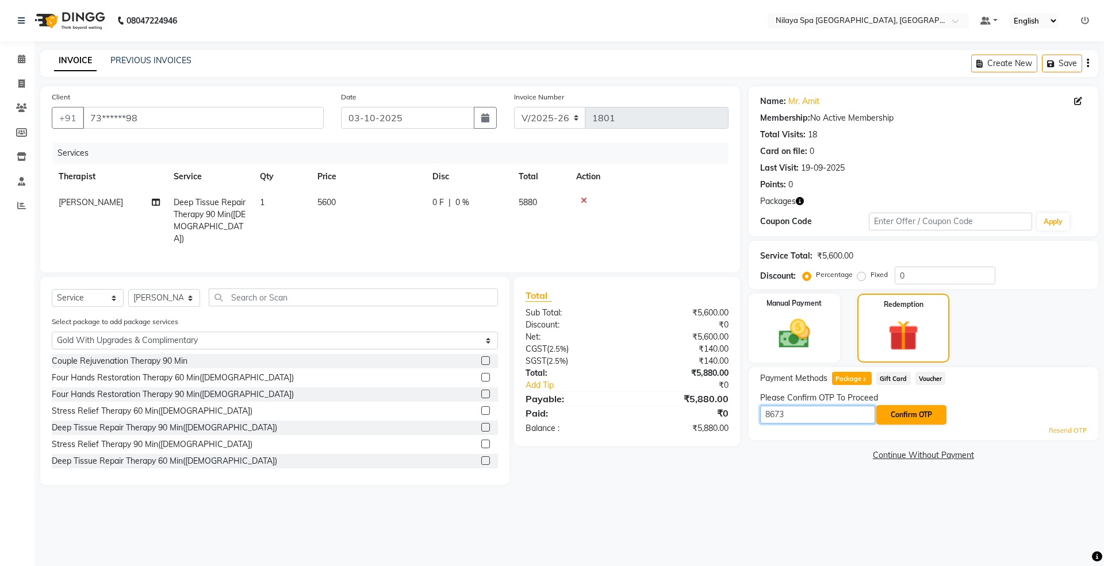
type input "8673"
click at [918, 417] on button "Confirm OTP" at bounding box center [911, 415] width 70 height 20
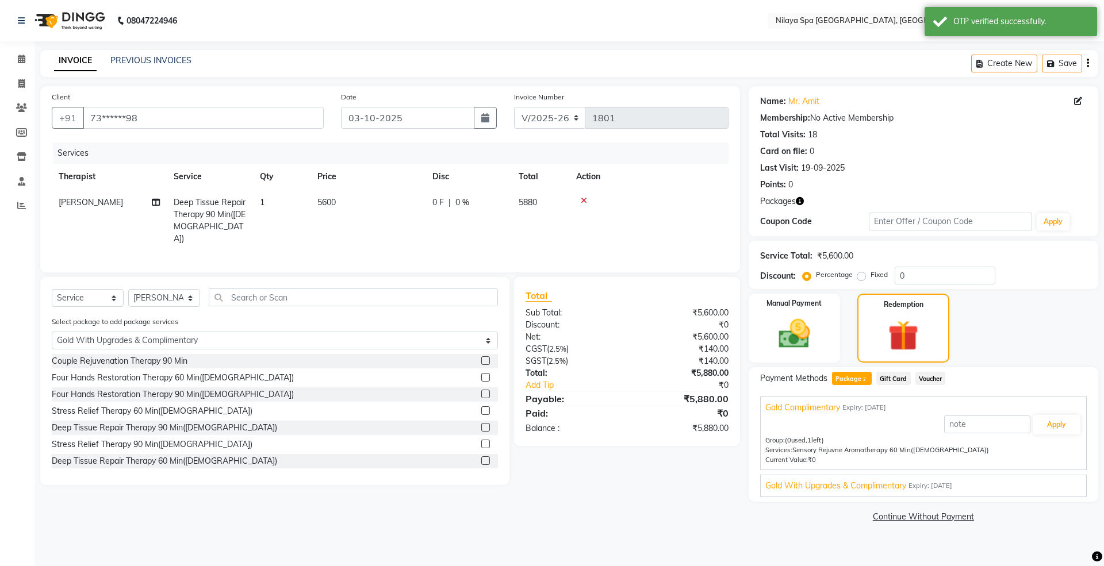
click at [883, 490] on span "Gold With Upgrades & Complimentary" at bounding box center [835, 486] width 141 height 12
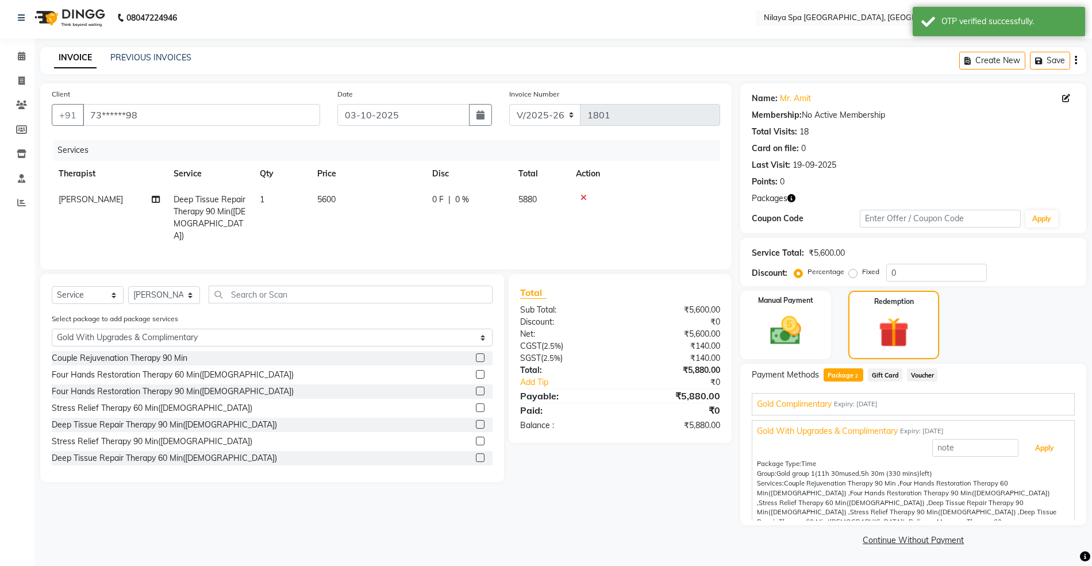
click at [1033, 453] on button "Apply" at bounding box center [1045, 449] width 48 height 20
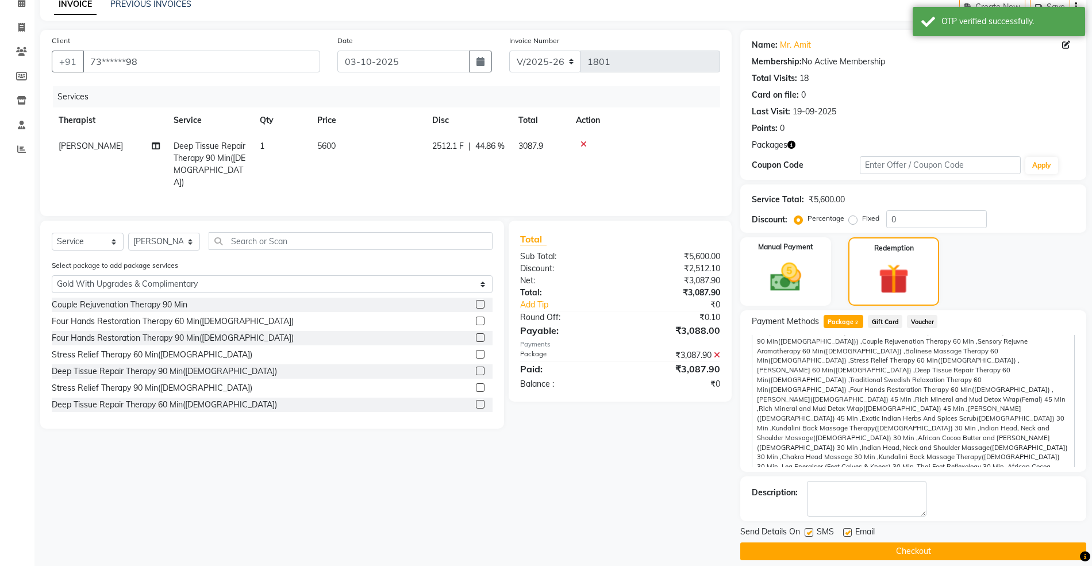
scroll to position [69, 0]
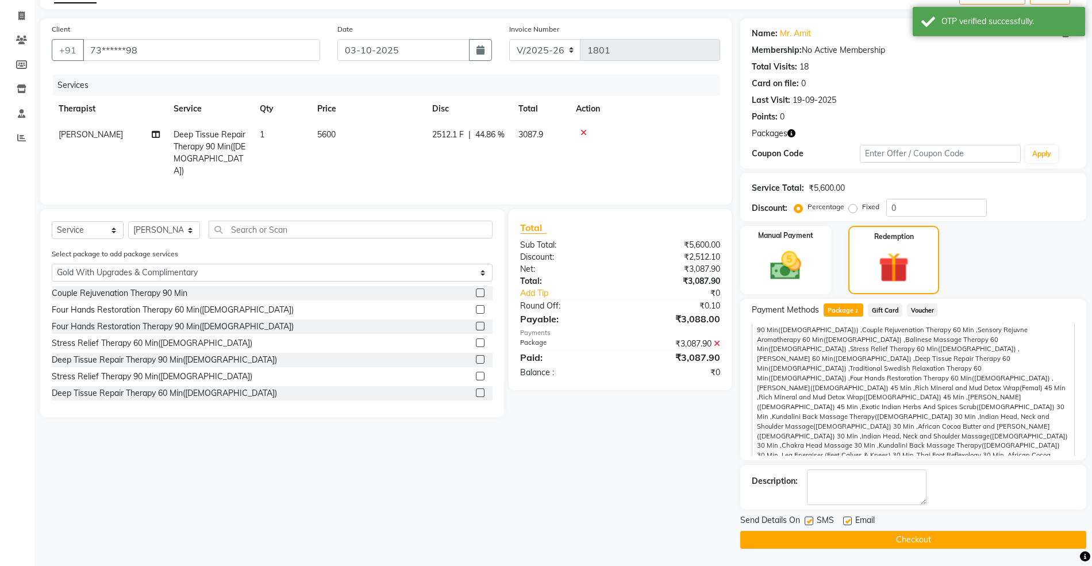
click at [859, 540] on button "Checkout" at bounding box center [914, 540] width 346 height 18
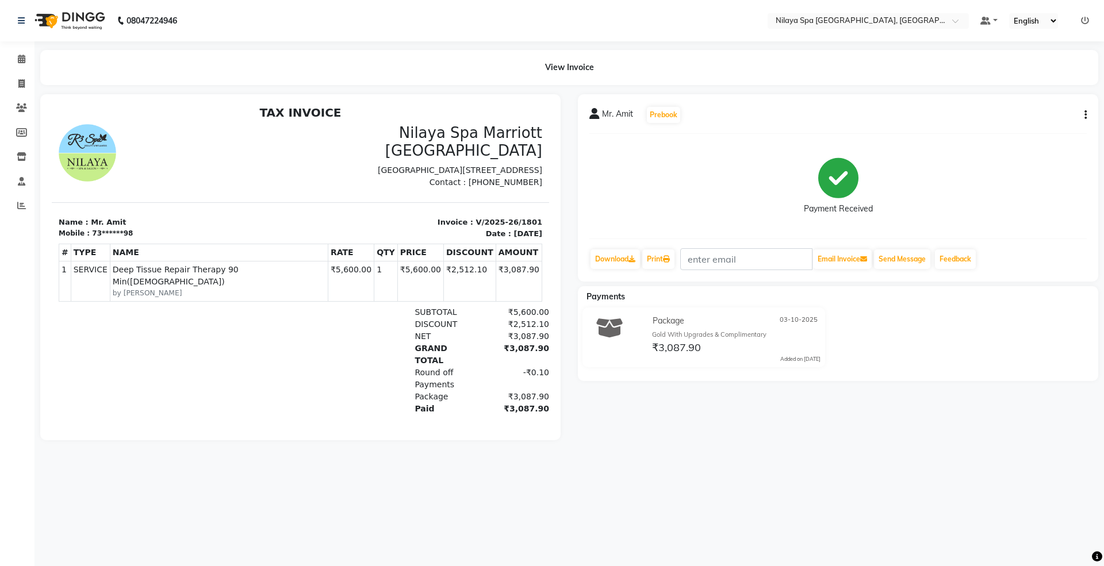
scroll to position [9, 0]
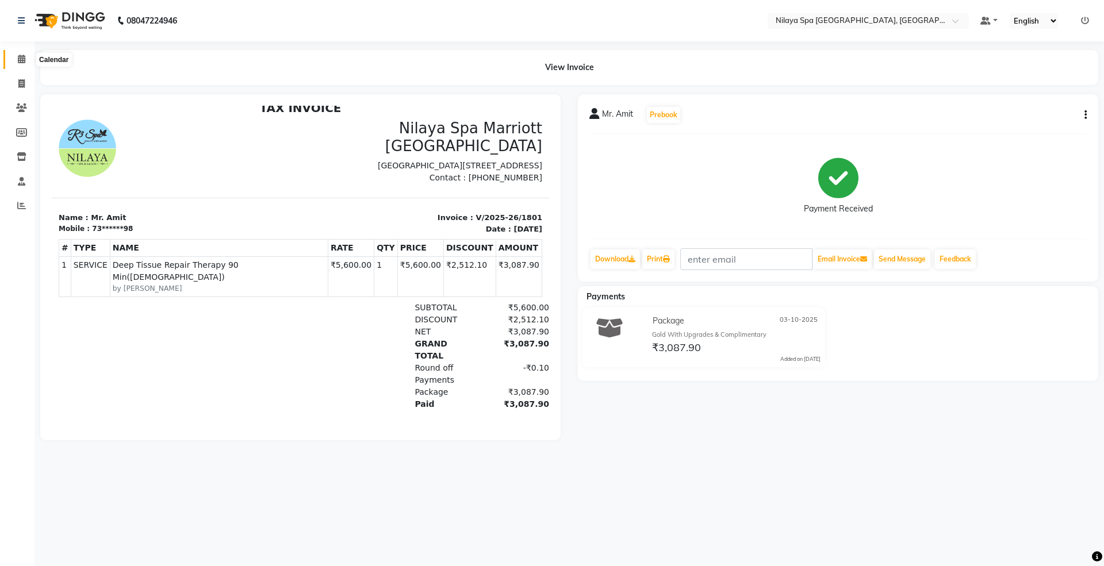
click at [20, 57] on icon at bounding box center [21, 59] width 7 height 9
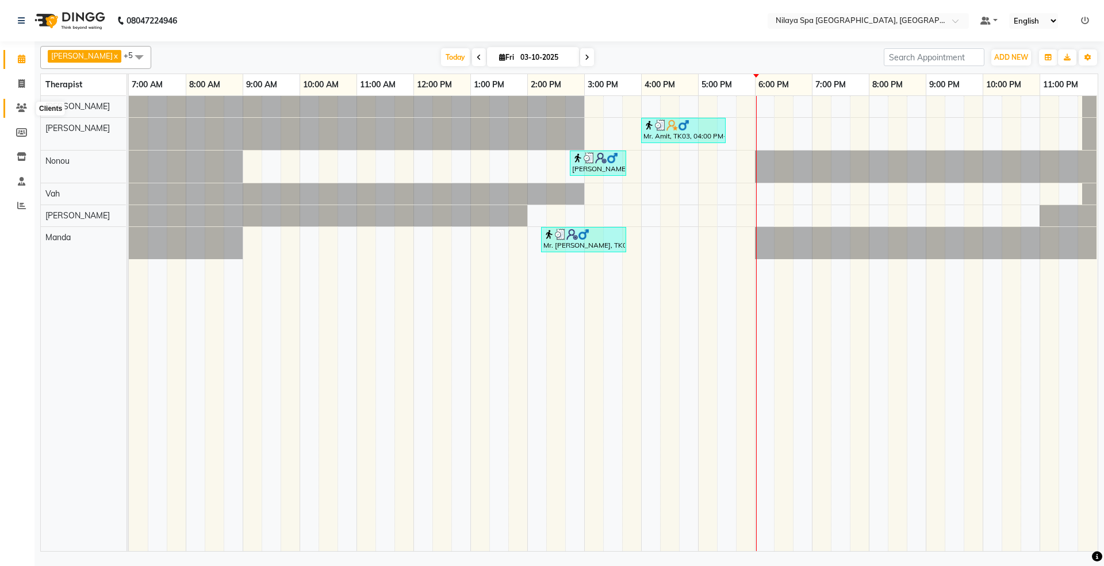
click at [21, 106] on icon at bounding box center [21, 107] width 11 height 9
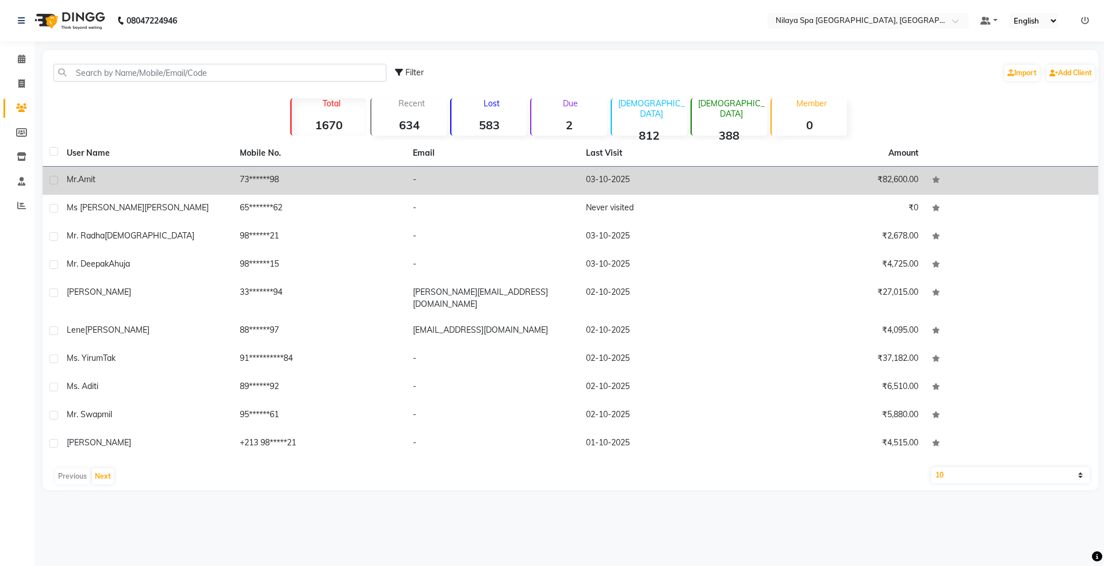
click at [149, 183] on div "Mr. Amit" at bounding box center [146, 180] width 159 height 12
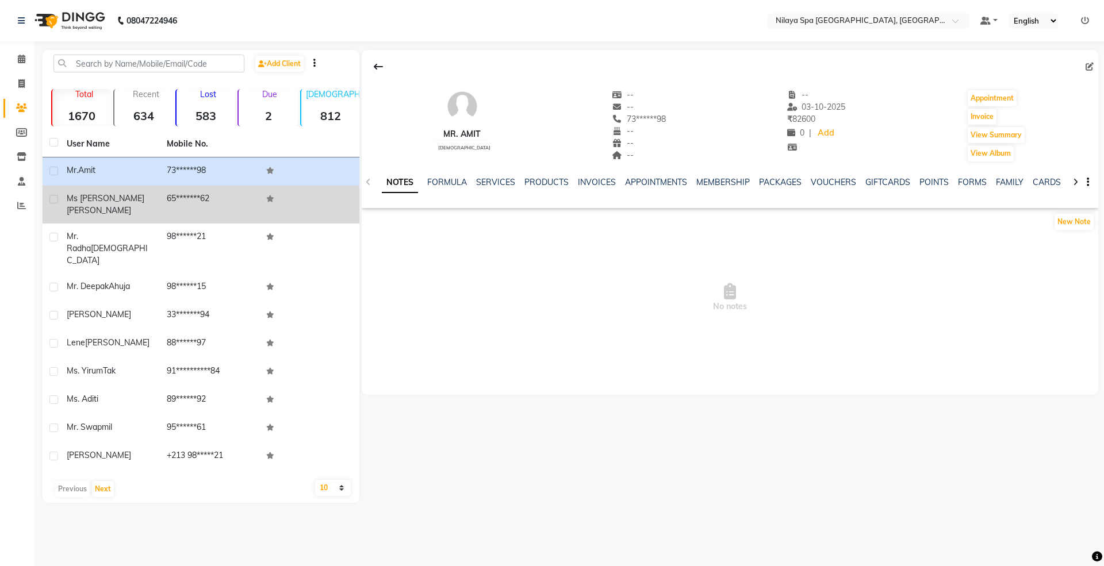
click at [130, 205] on span "[PERSON_NAME]" at bounding box center [99, 210] width 64 height 10
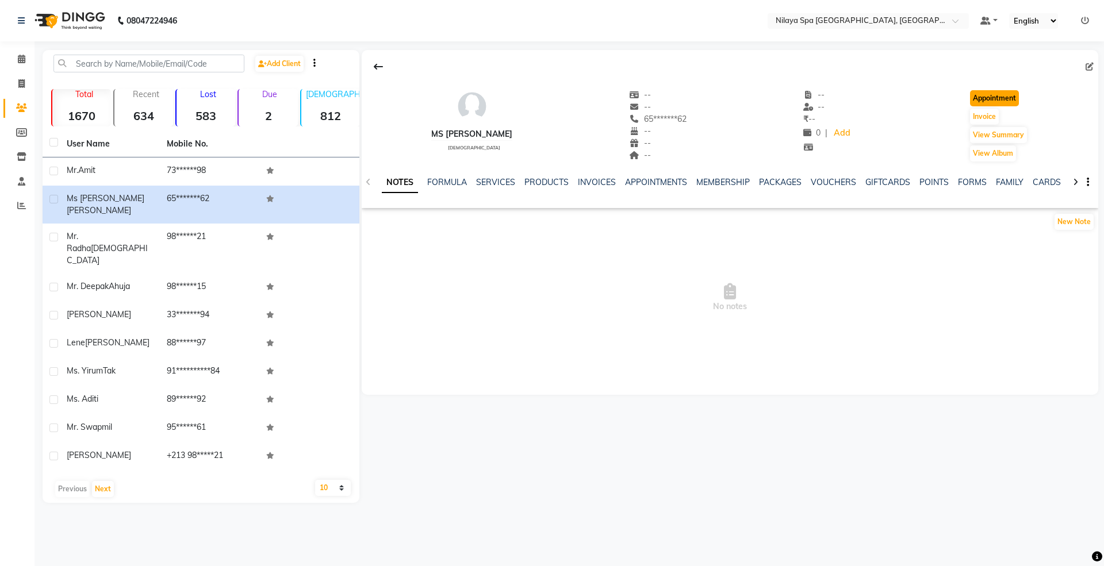
click at [1004, 102] on button "Appointment" at bounding box center [994, 98] width 49 height 16
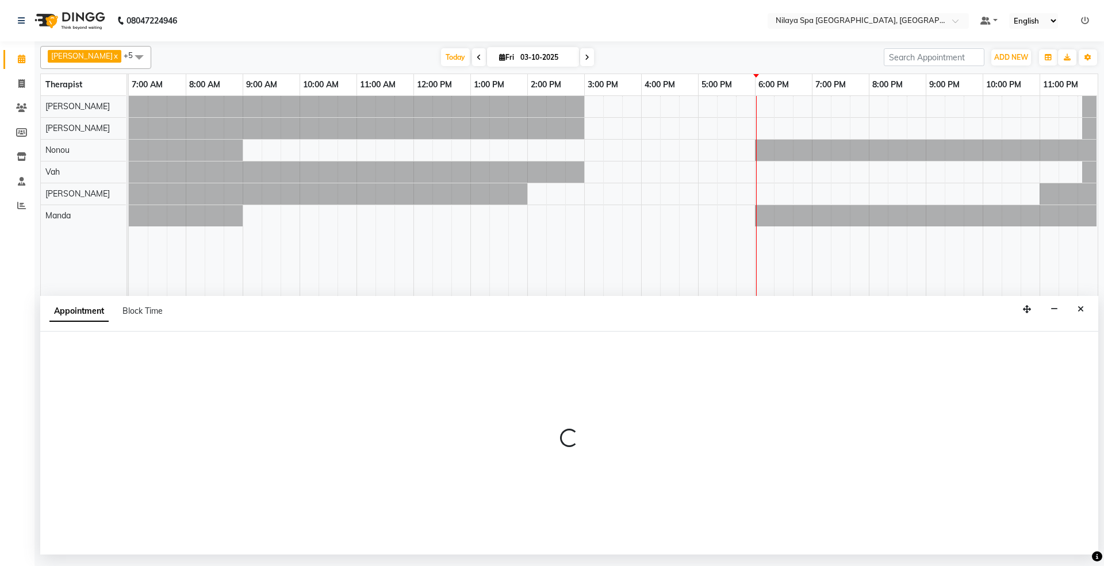
select select "tentative"
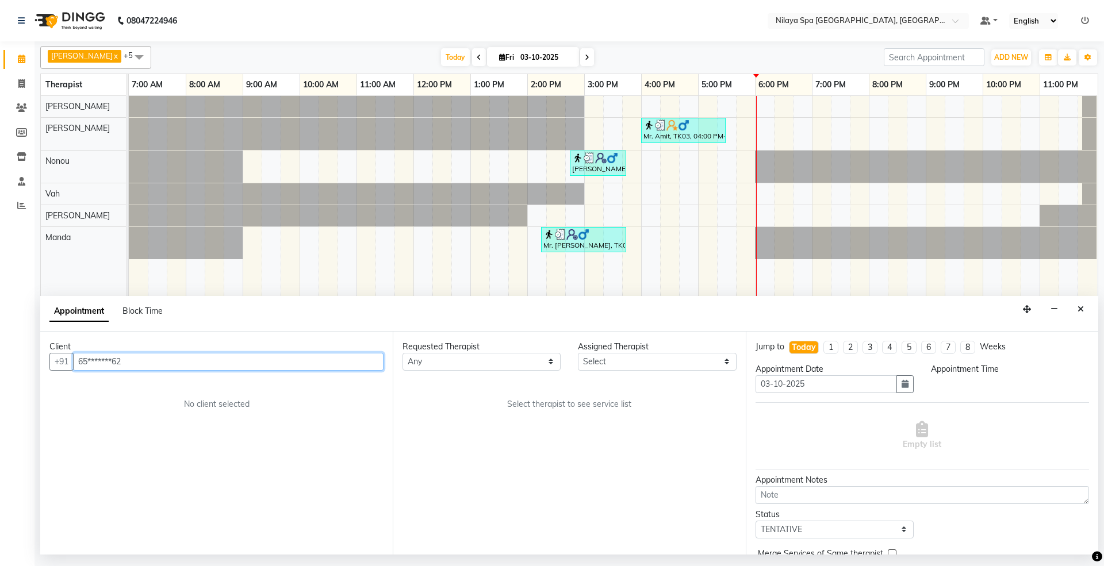
select select "480"
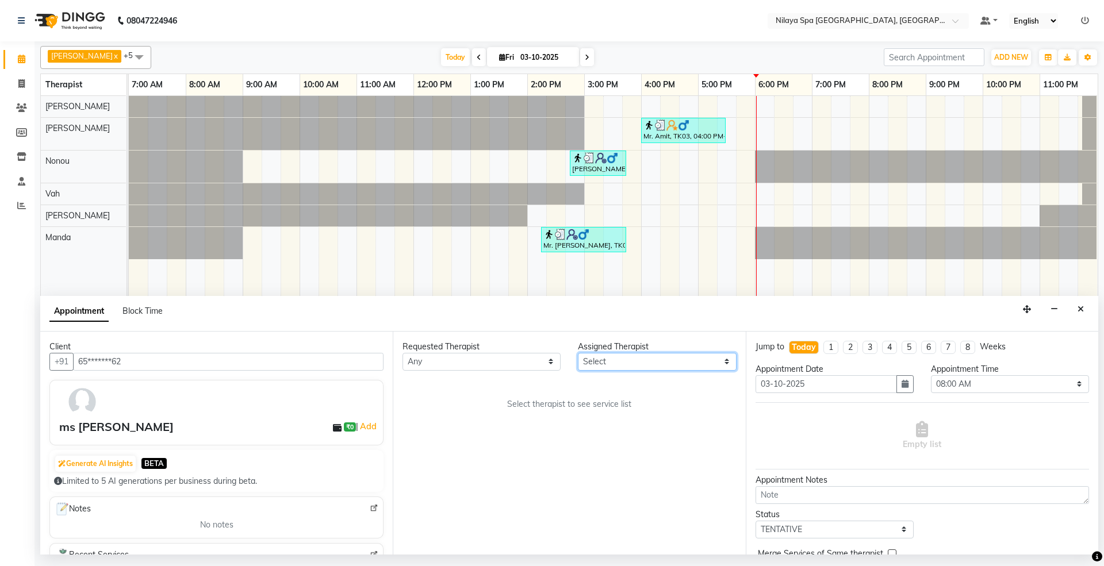
click at [601, 363] on select "Select [PERSON_NAME] [PERSON_NAME] [PERSON_NAME] [PERSON_NAME] Vah" at bounding box center [657, 362] width 158 height 18
select select "71648"
click at [578, 354] on select "Select [PERSON_NAME] [PERSON_NAME] [PERSON_NAME] [PERSON_NAME] Vah" at bounding box center [657, 362] width 158 height 18
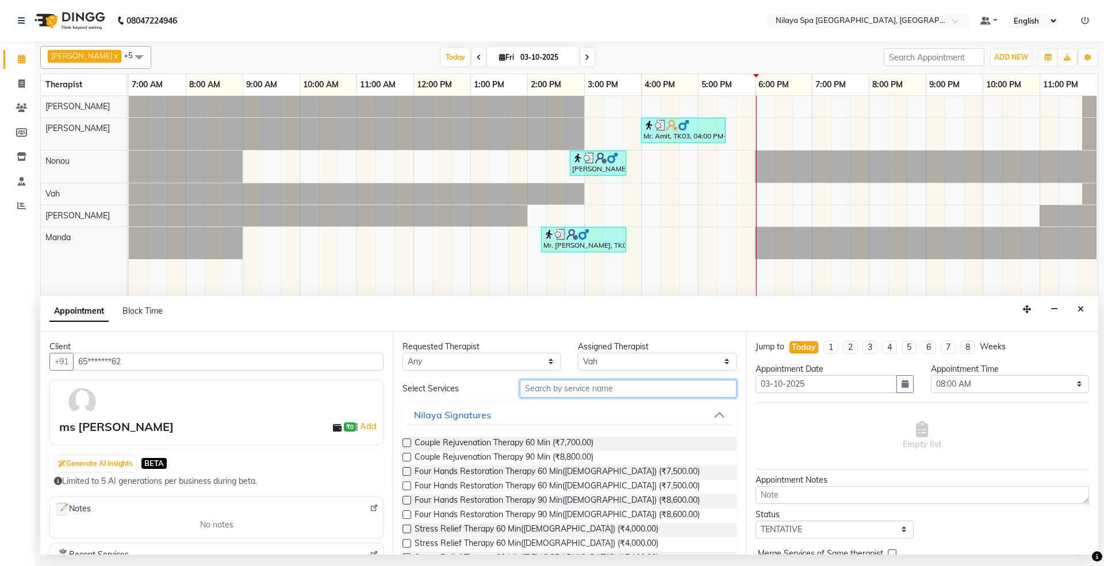
click at [627, 392] on input "text" at bounding box center [628, 389] width 217 height 18
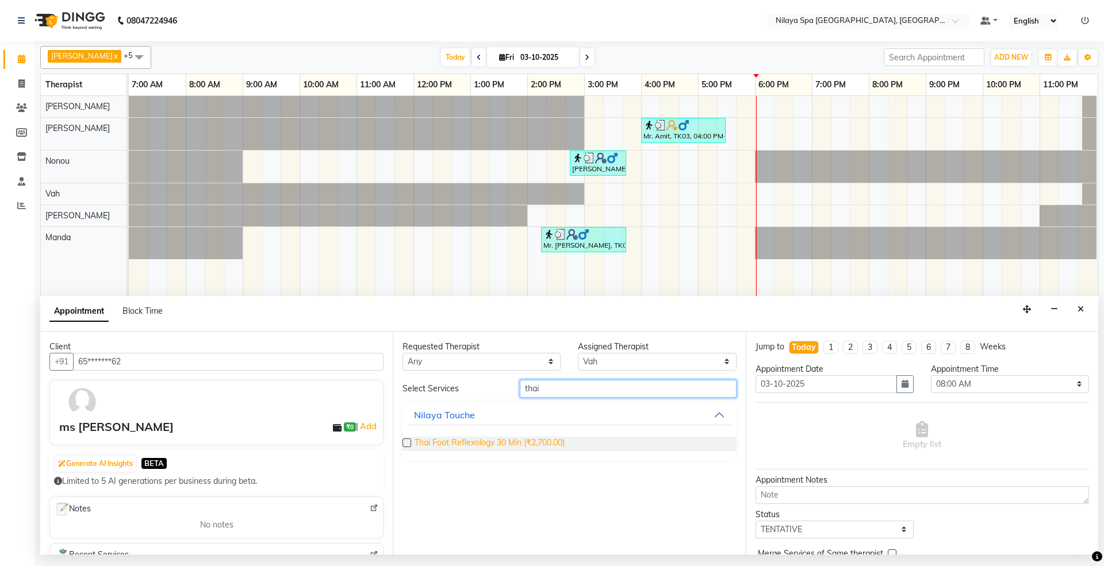
type input "thai"
click at [560, 440] on span "Thai Foot Reflexology 30 Min (₹2,700.00)" at bounding box center [490, 444] width 150 height 14
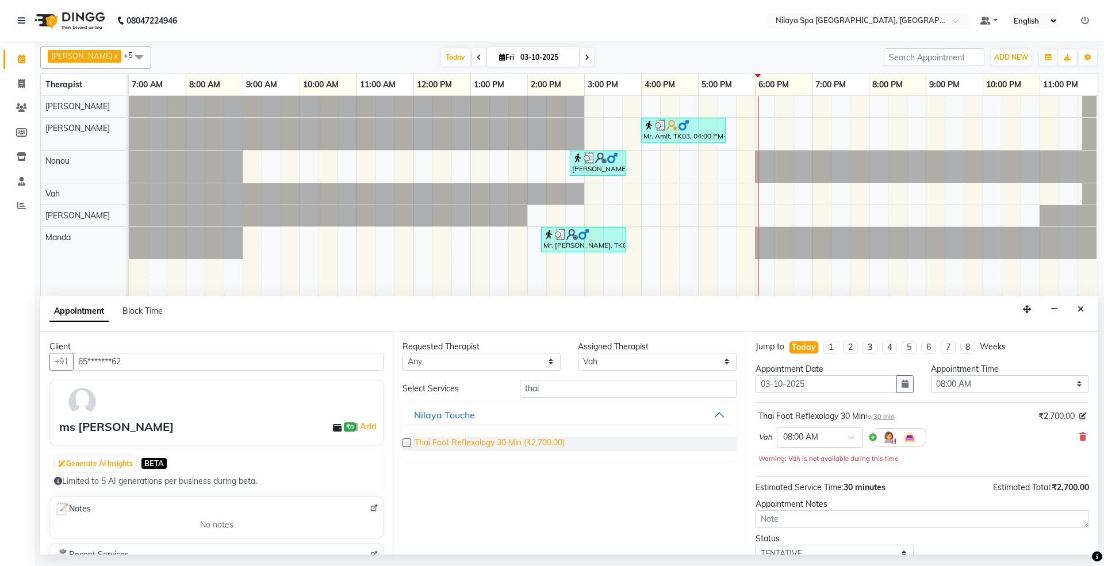
click at [554, 439] on span "Thai Foot Reflexology 30 Min (₹2,700.00)" at bounding box center [490, 444] width 150 height 14
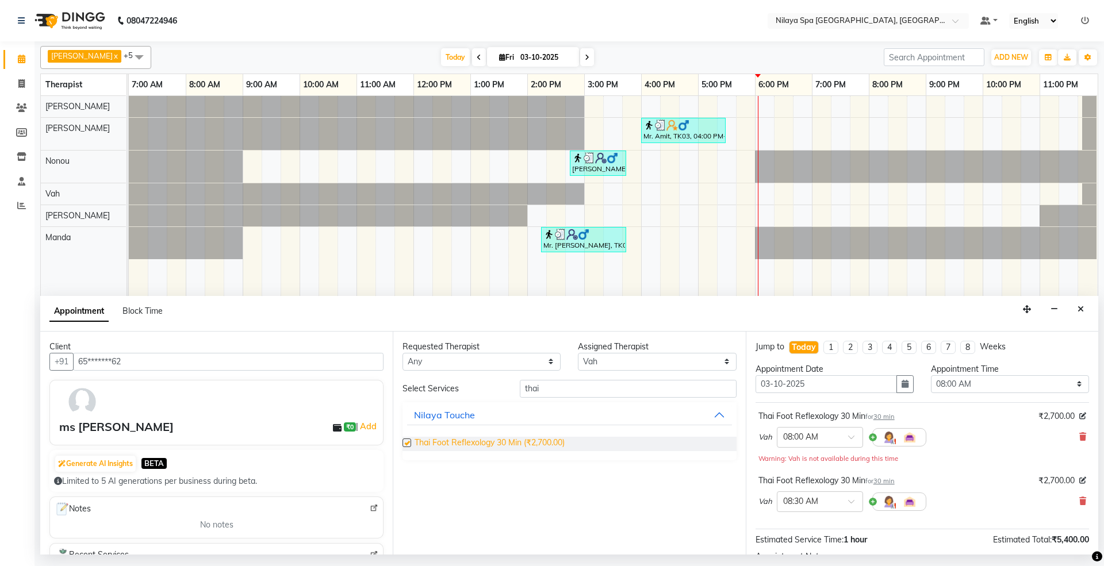
checkbox input "false"
click at [982, 376] on select "Select 08:00 AM 08:15 AM 08:30 AM 08:45 AM 09:00 AM 09:15 AM 09:30 AM 09:45 AM …" at bounding box center [1010, 384] width 158 height 18
select select "1080"
click at [931, 377] on select "Select 08:00 AM 08:15 AM 08:30 AM 08:45 AM 09:00 AM 09:15 AM 09:30 AM 09:45 AM …" at bounding box center [1010, 384] width 158 height 18
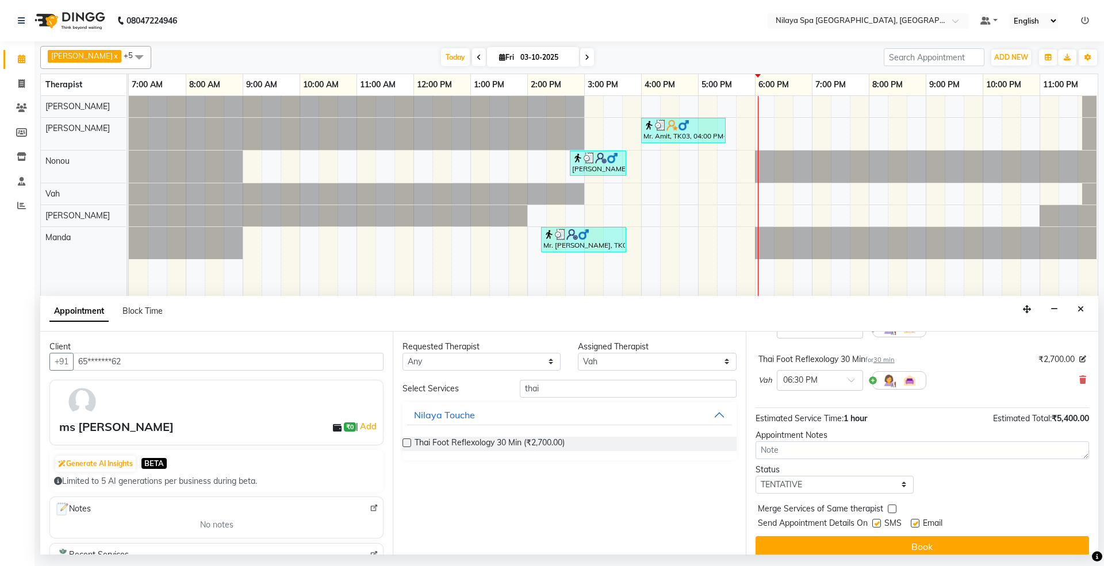
scroll to position [122, 0]
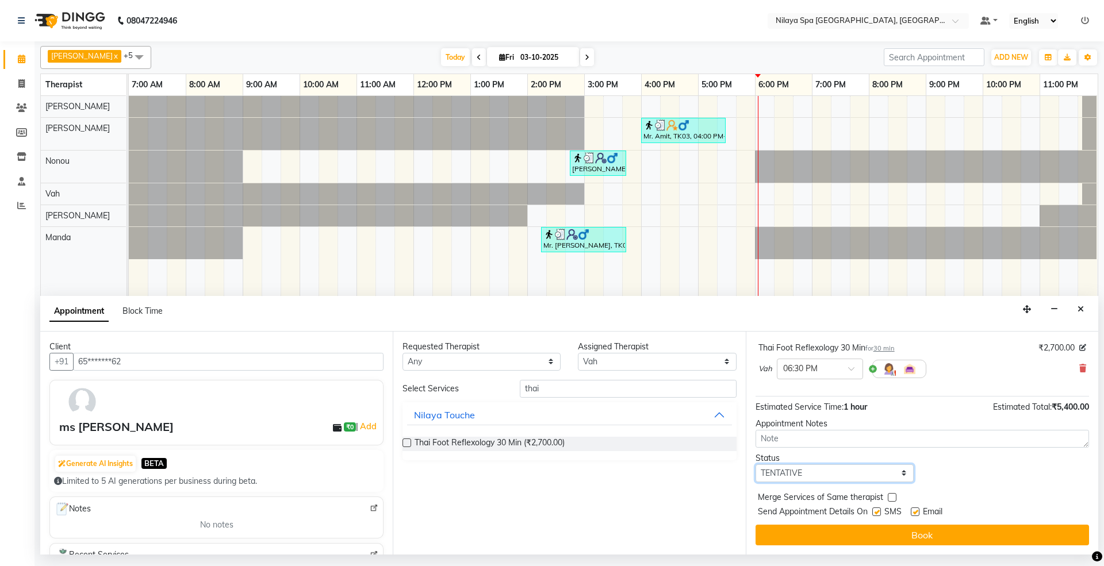
click at [846, 476] on select "Select TENTATIVE CONFIRM CHECK-IN UPCOMING" at bounding box center [834, 474] width 158 height 18
select select "confirm booking"
click at [755, 466] on select "Select TENTATIVE CONFIRM CHECK-IN UPCOMING" at bounding box center [834, 474] width 158 height 18
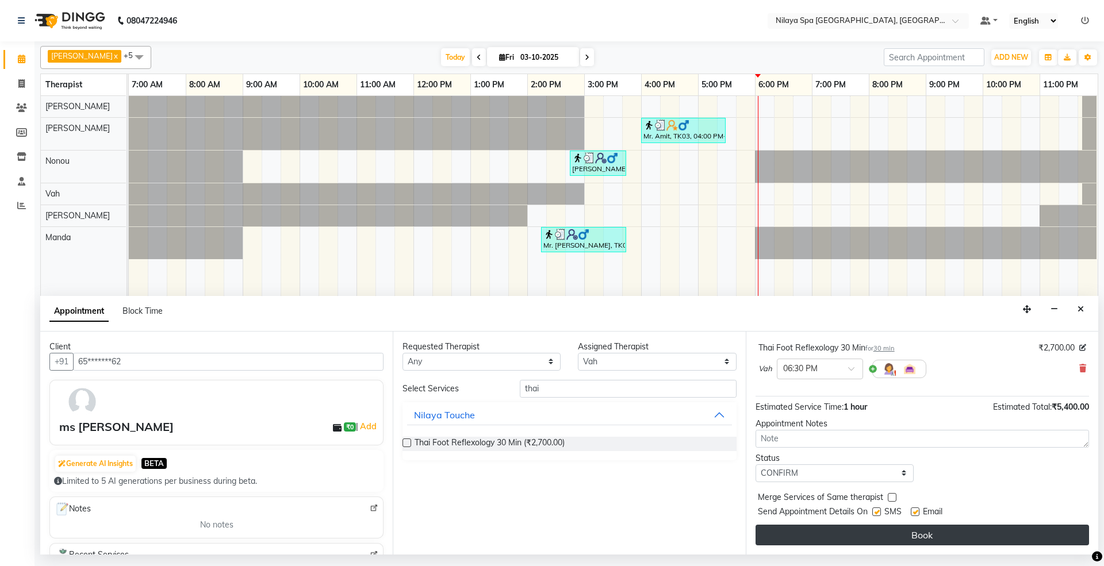
click at [914, 534] on button "Book" at bounding box center [921, 535] width 333 height 21
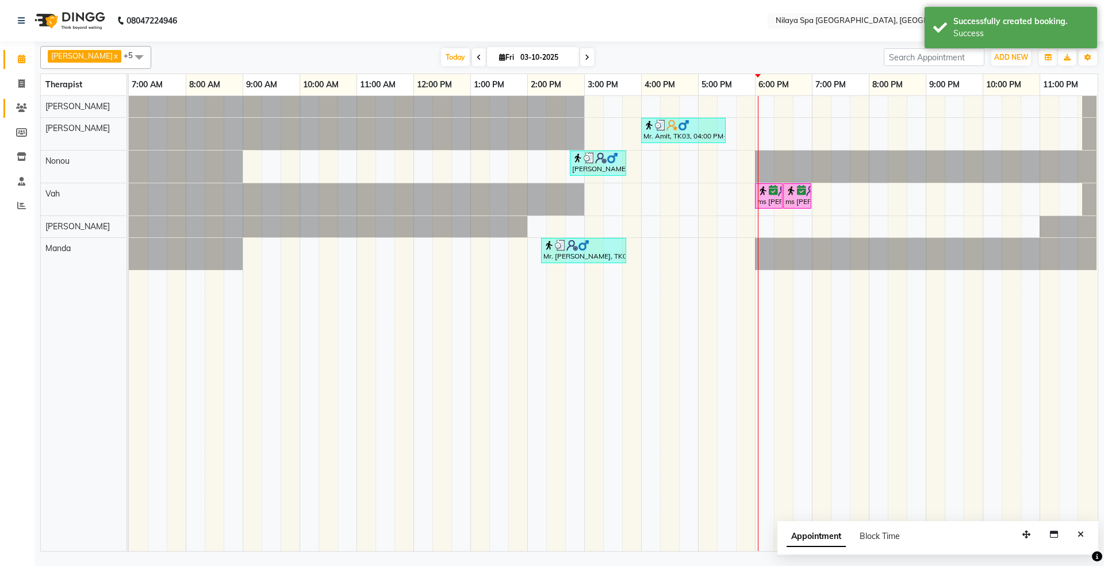
click at [9, 106] on link "Clients" at bounding box center [17, 108] width 28 height 19
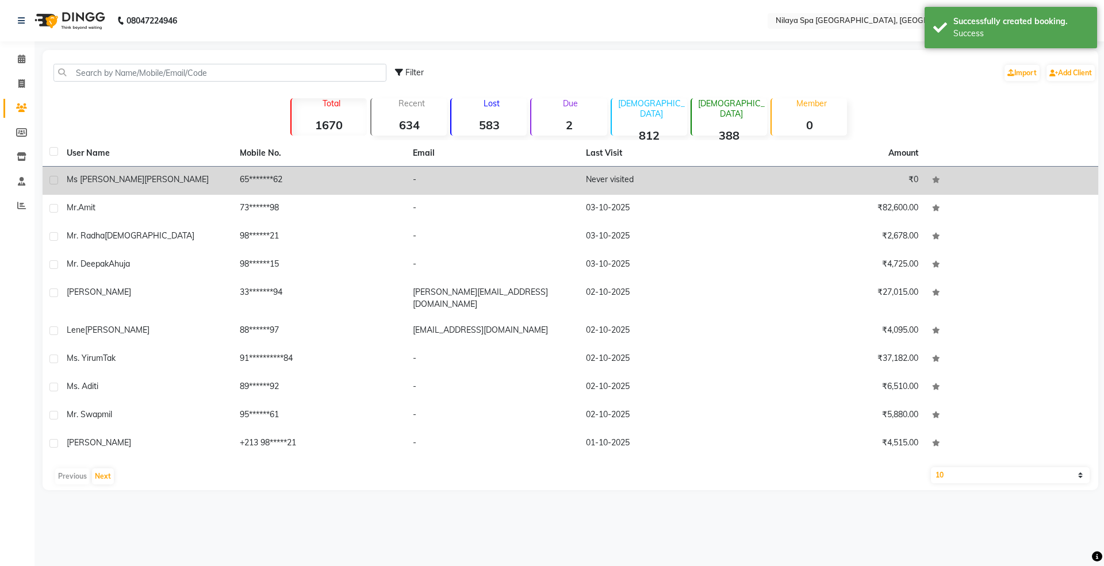
click at [133, 182] on div "ms [PERSON_NAME]" at bounding box center [146, 180] width 159 height 12
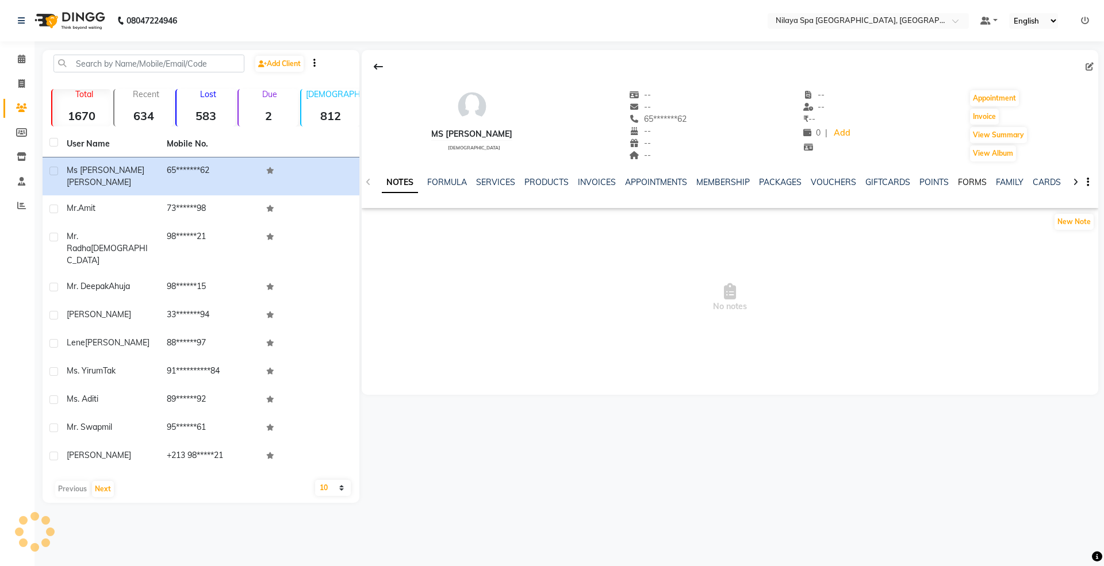
click at [969, 182] on link "FORMS" at bounding box center [972, 182] width 29 height 10
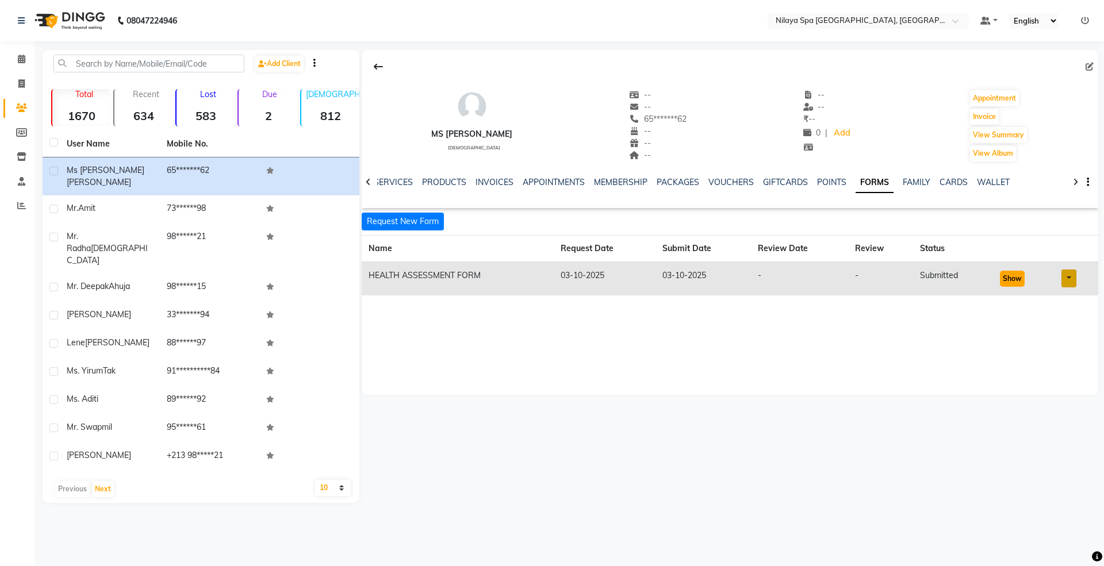
click at [1015, 277] on button "Show" at bounding box center [1012, 279] width 25 height 16
